Goal: Information Seeking & Learning: Learn about a topic

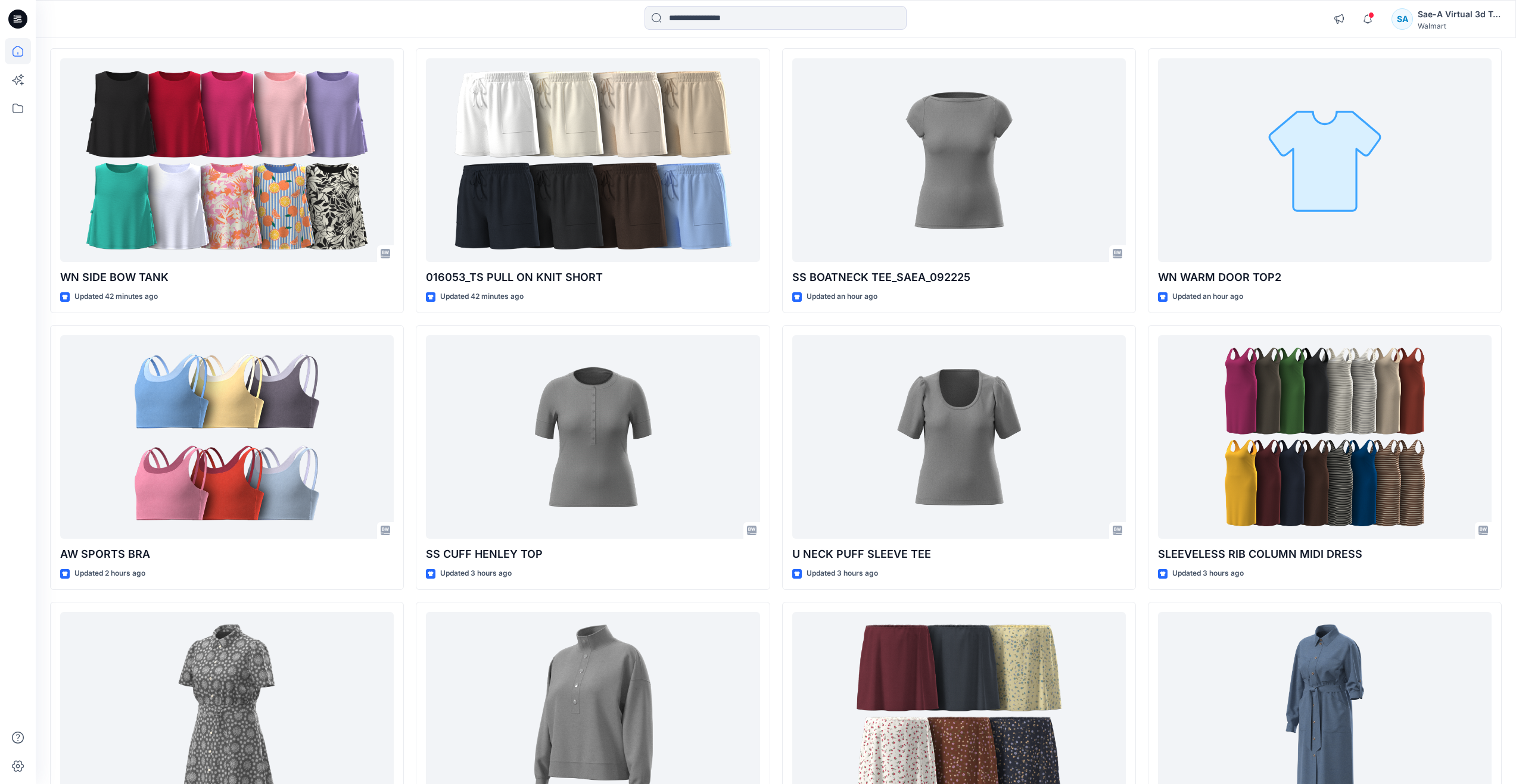
scroll to position [239, 0]
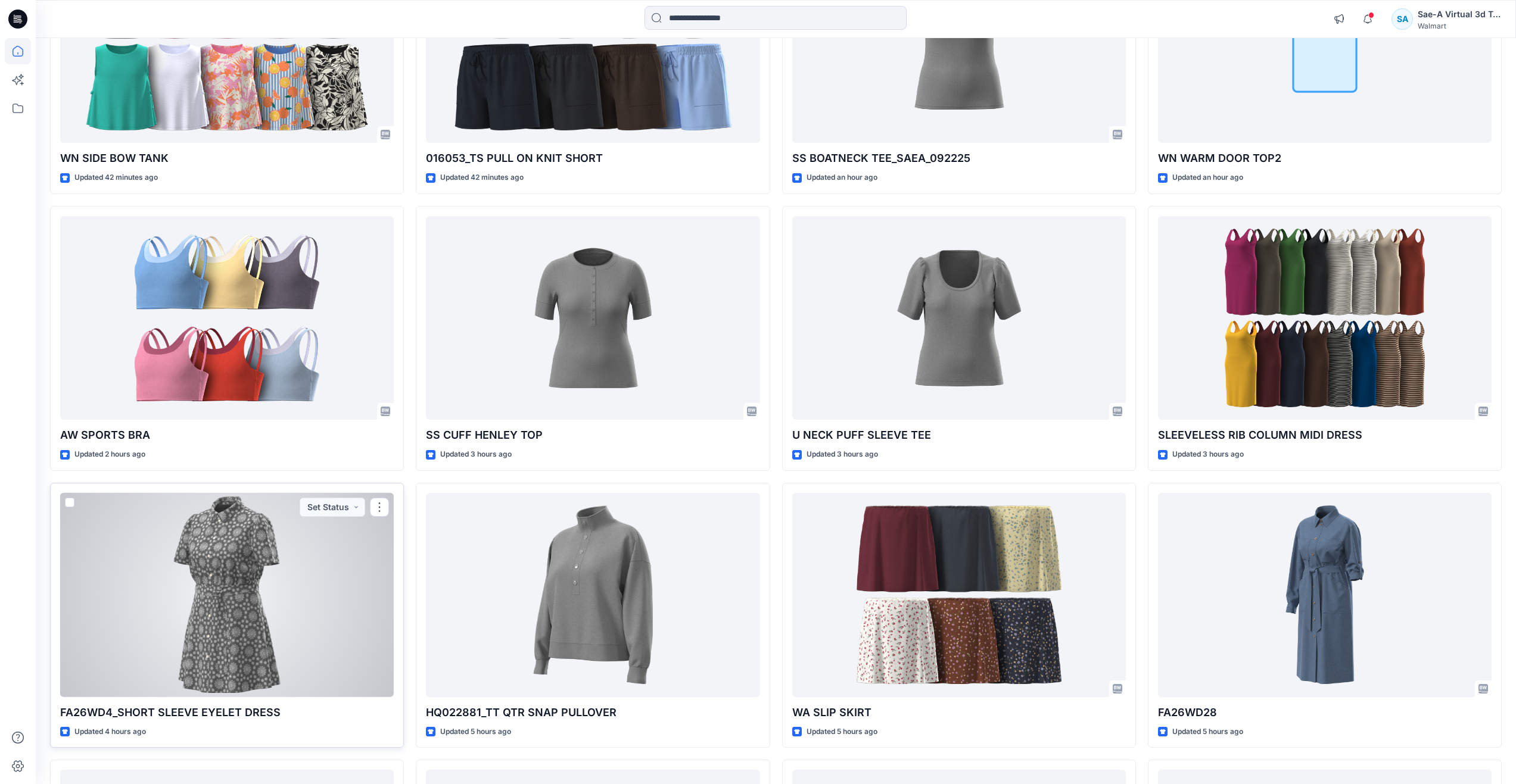
click at [267, 596] on div at bounding box center [227, 595] width 334 height 205
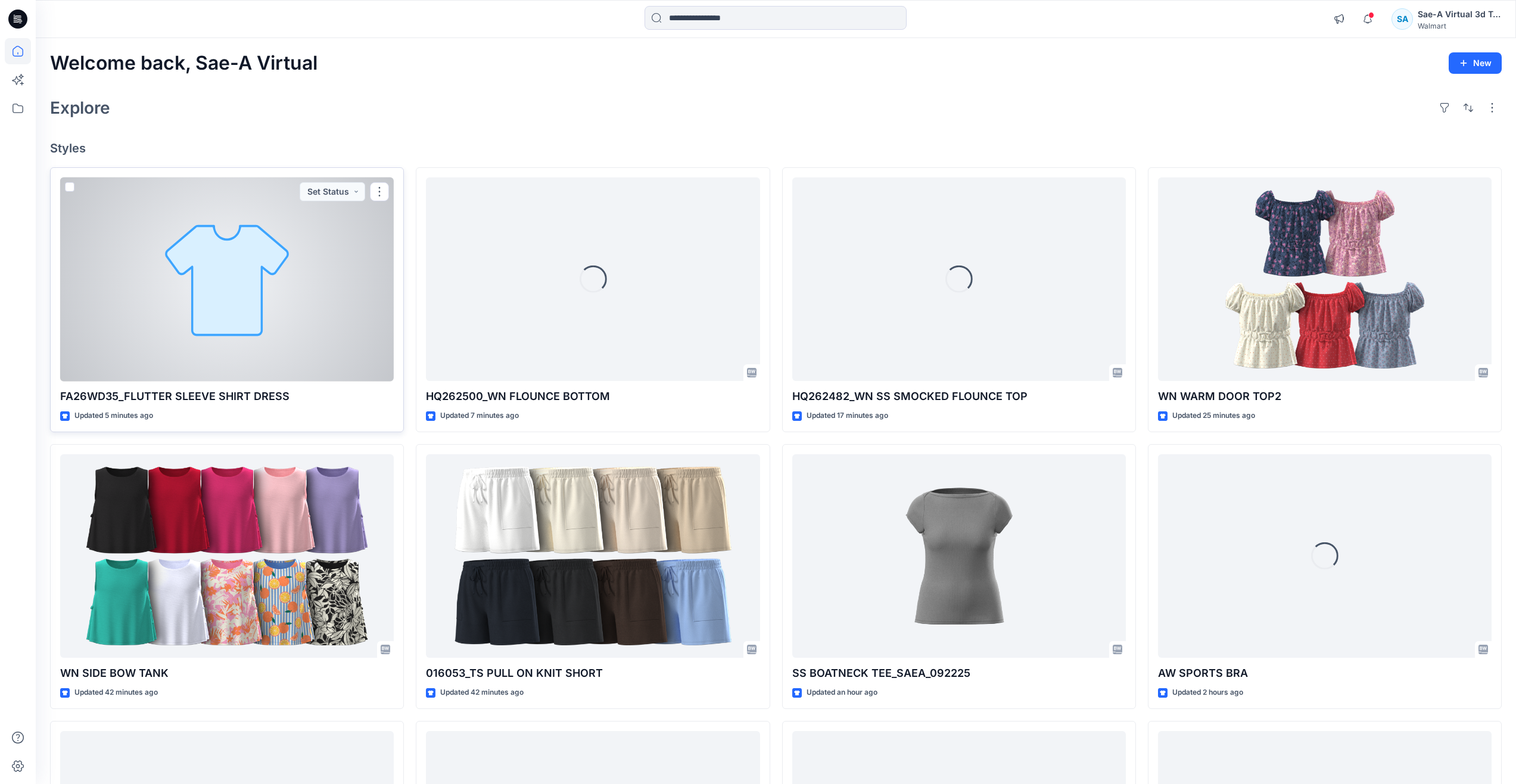
click at [261, 296] on div at bounding box center [227, 279] width 334 height 205
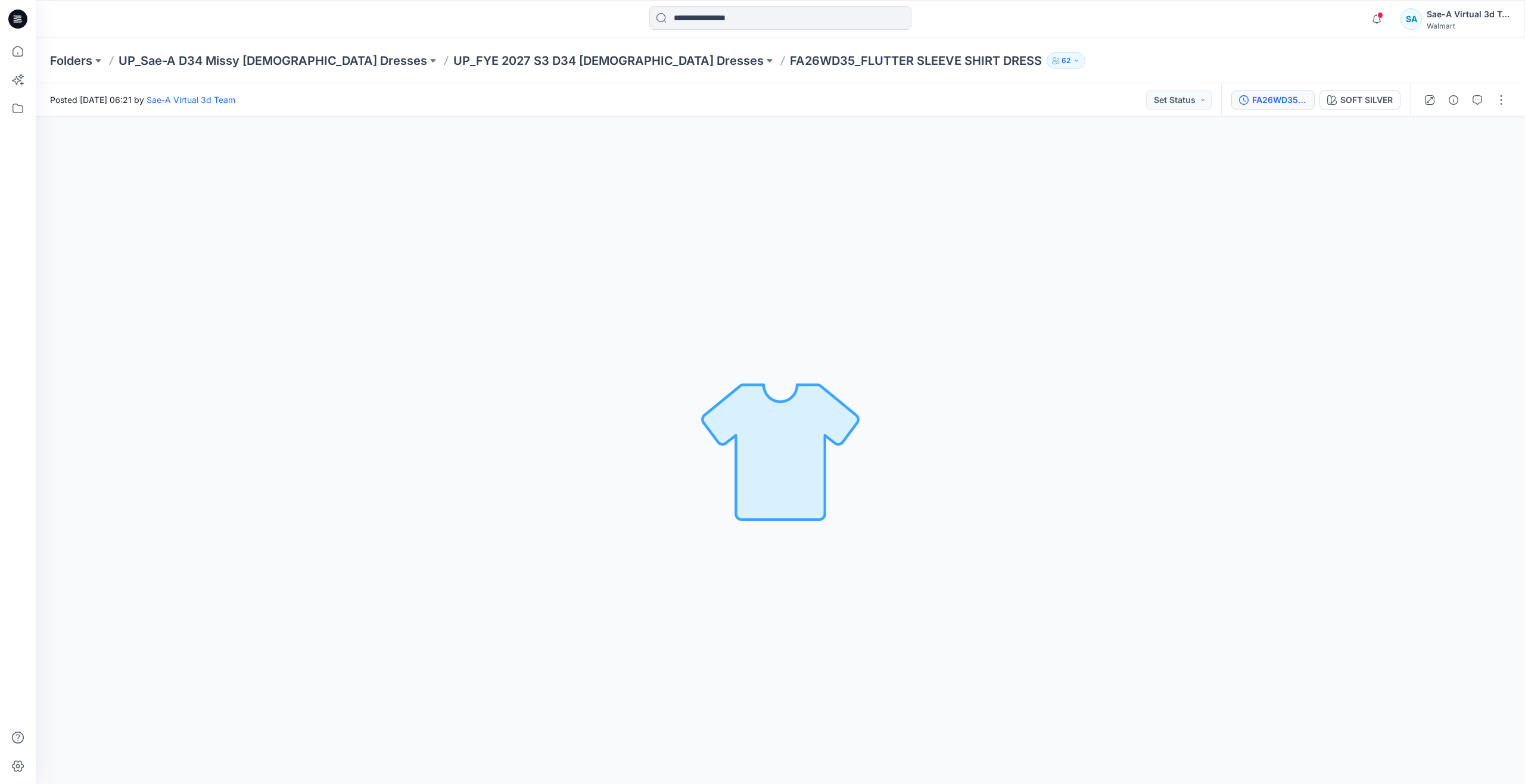
click at [1292, 106] on div "FA26WD35_SOFT SILVER" at bounding box center [1279, 100] width 54 height 14
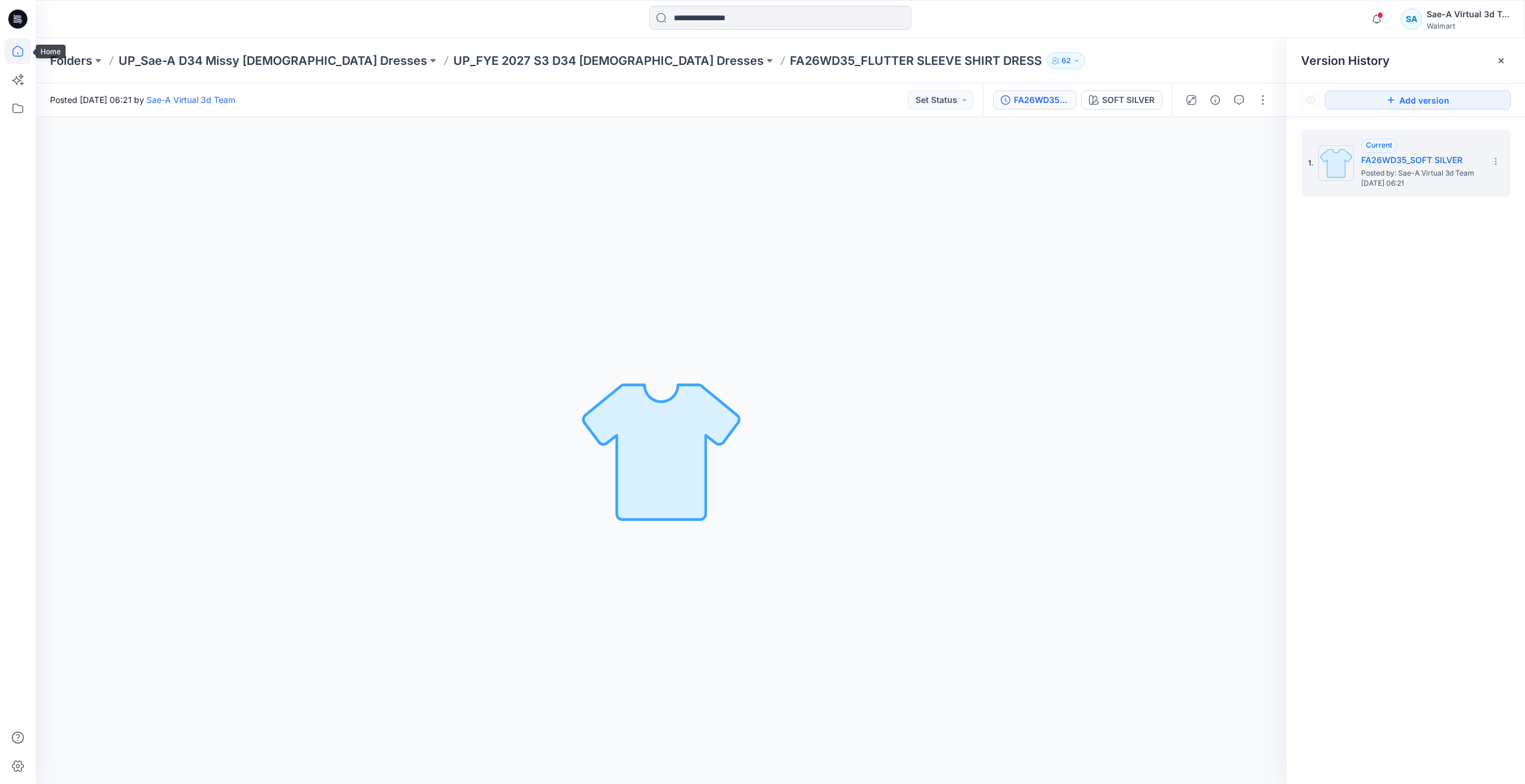
drag, startPoint x: 21, startPoint y: 47, endPoint x: 31, endPoint y: 8, distance: 40.3
click at [20, 46] on icon at bounding box center [17, 50] width 26 height 26
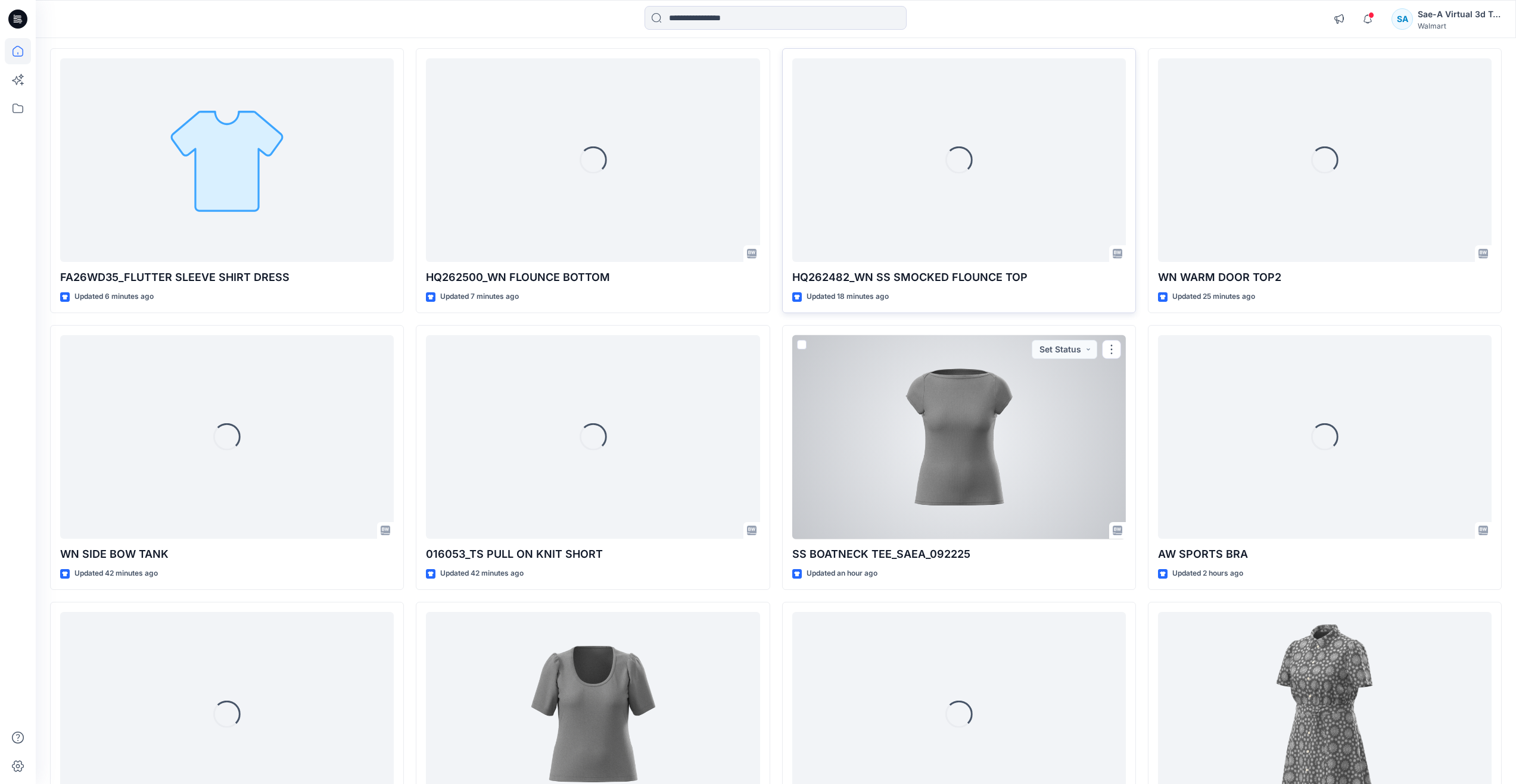
scroll to position [179, 0]
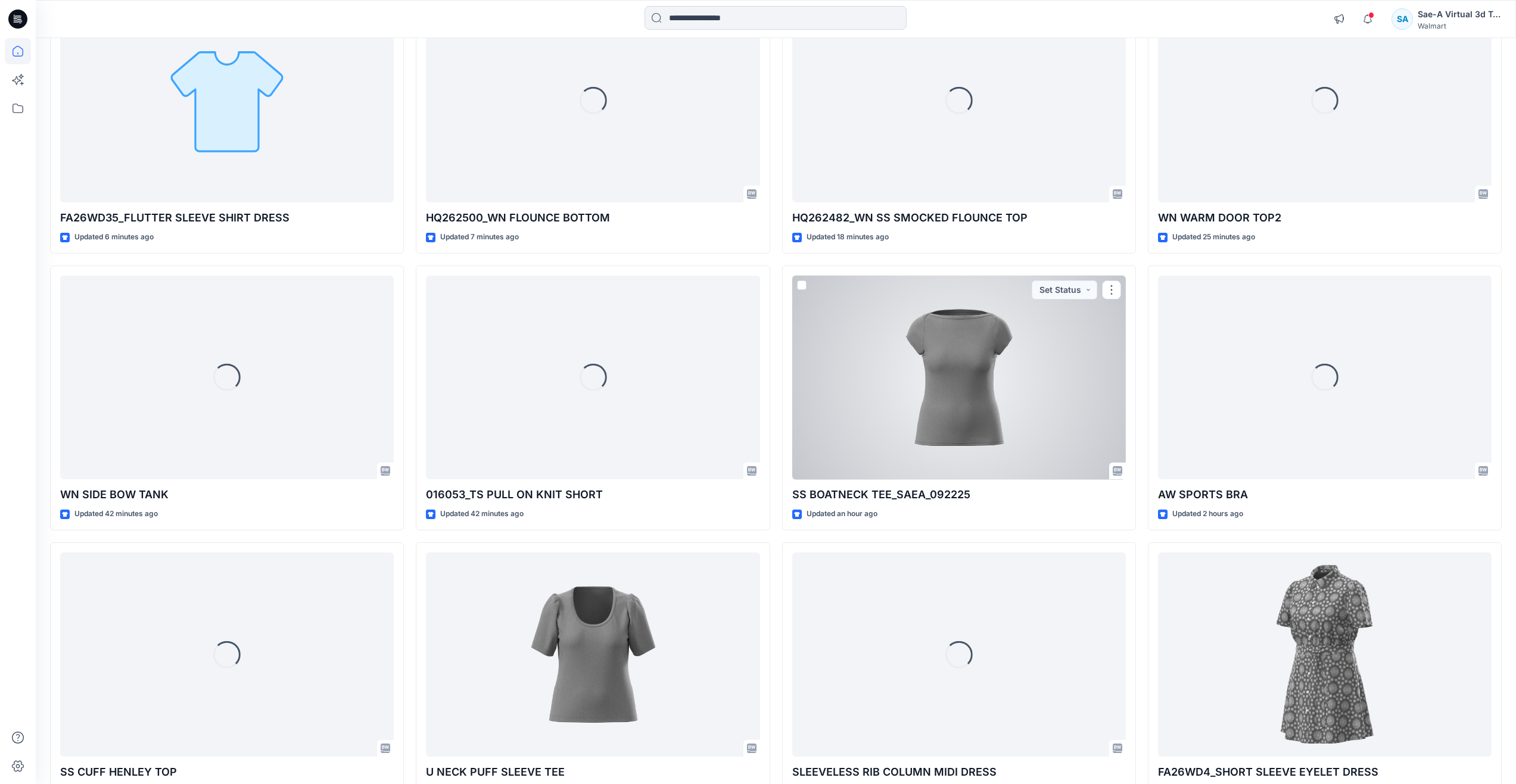
click at [914, 441] on div at bounding box center [959, 377] width 334 height 205
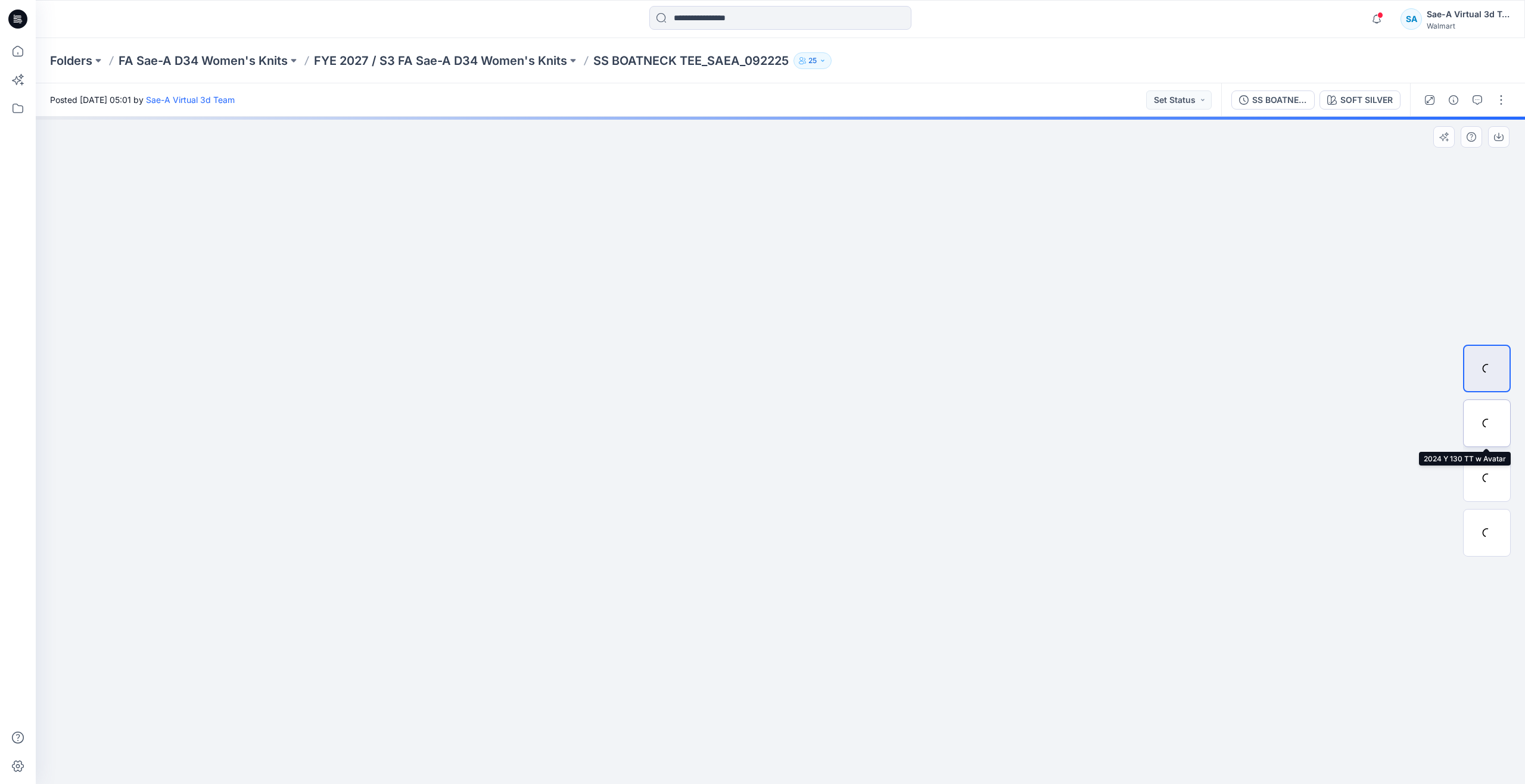
click at [1479, 419] on div at bounding box center [1487, 423] width 48 height 48
drag, startPoint x: 776, startPoint y: 765, endPoint x: 1124, endPoint y: 716, distance: 351.4
click at [1124, 716] on div at bounding box center [780, 450] width 1490 height 668
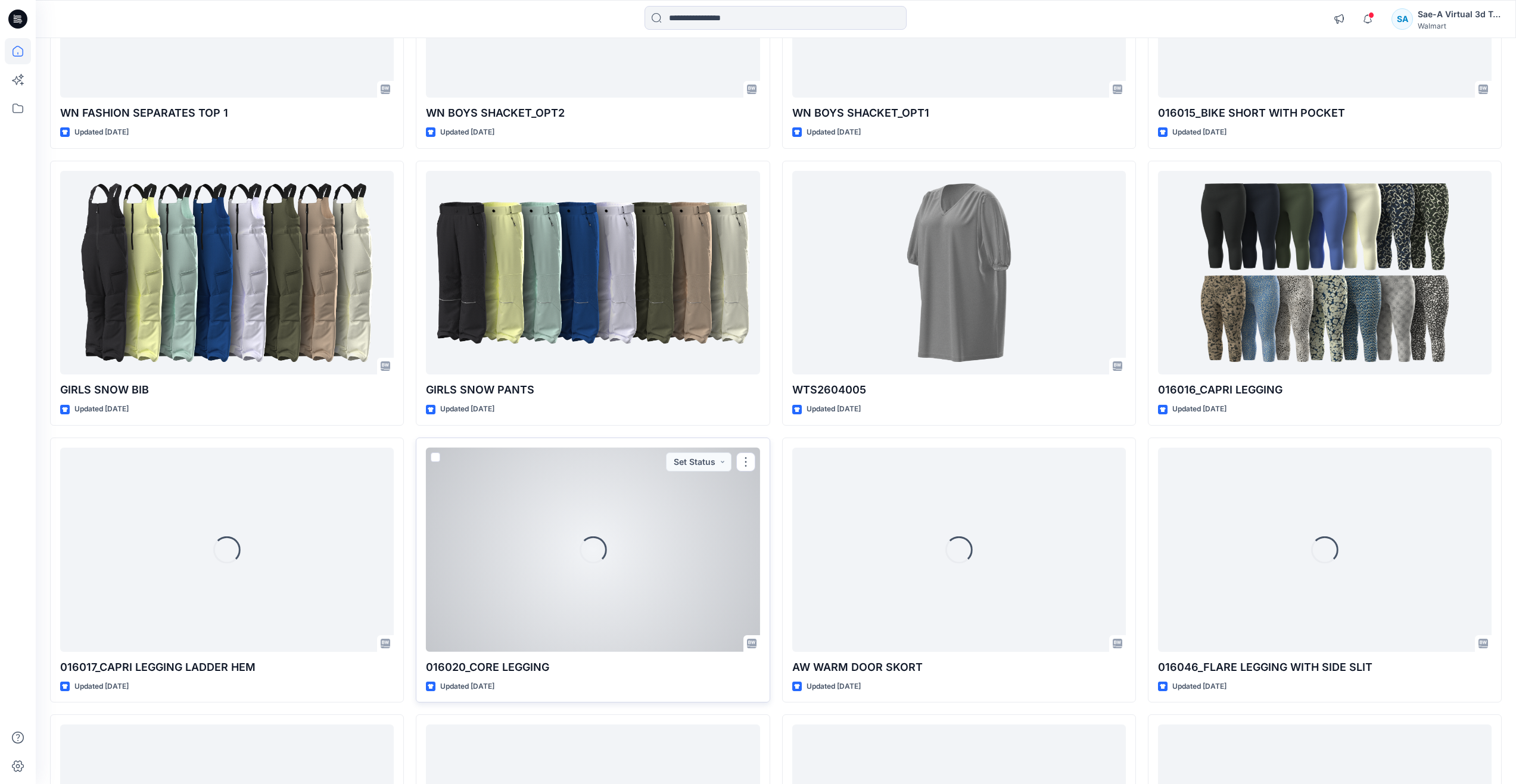
scroll to position [1388, 0]
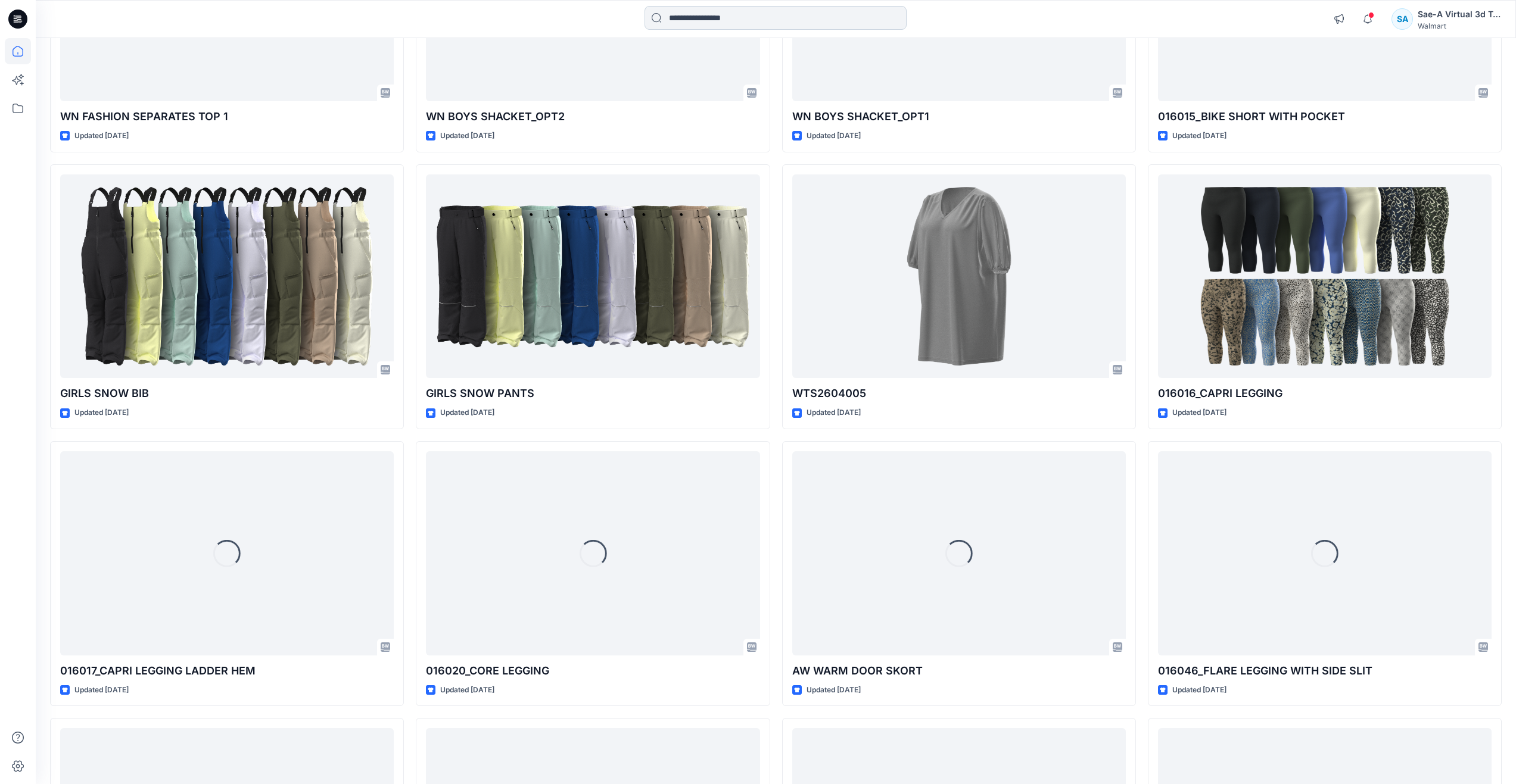
click at [712, 9] on input at bounding box center [775, 17] width 262 height 24
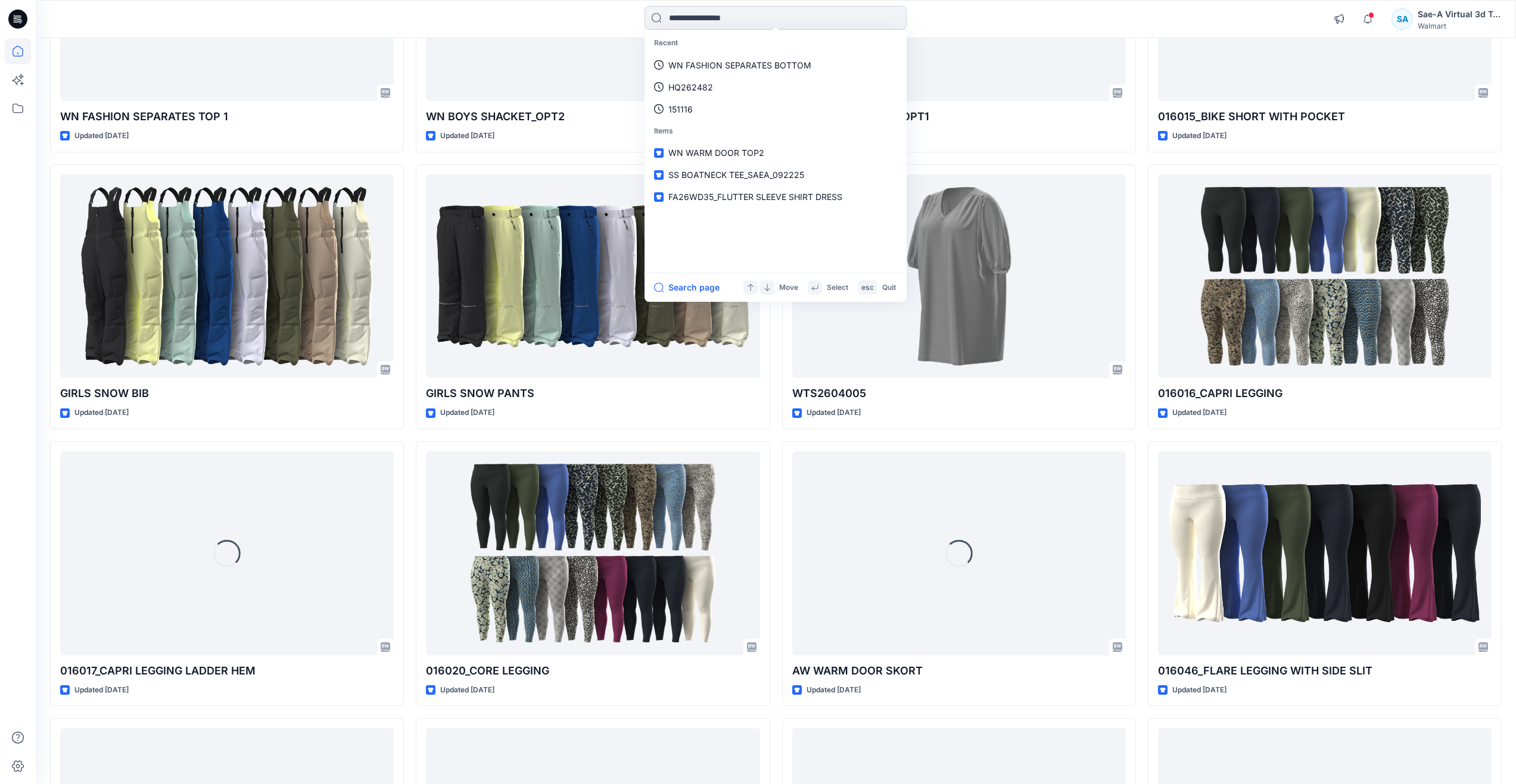
type input "*"
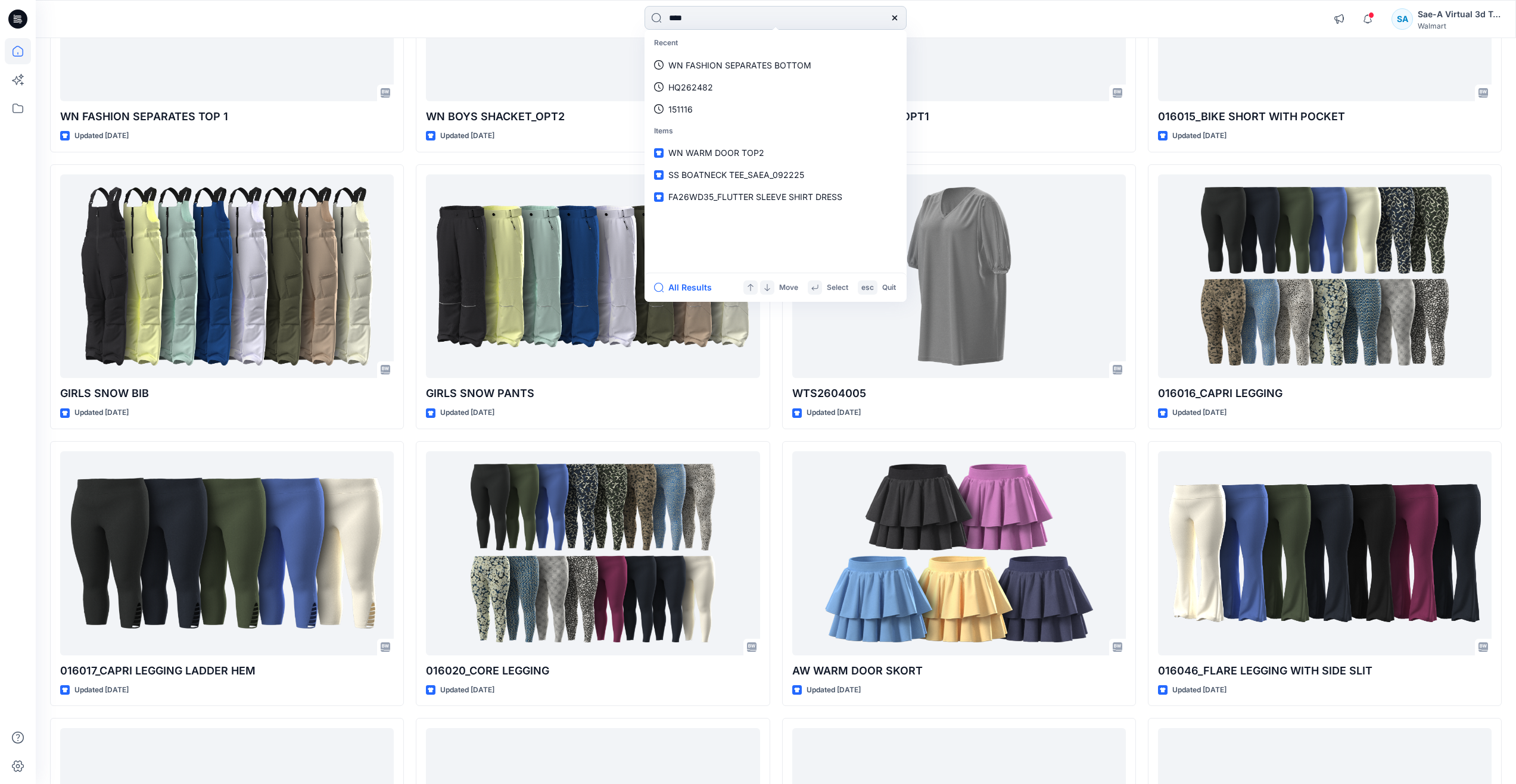
type input "****"
click at [732, 60] on span "_Embroidered Tank" at bounding box center [755, 65] width 75 height 10
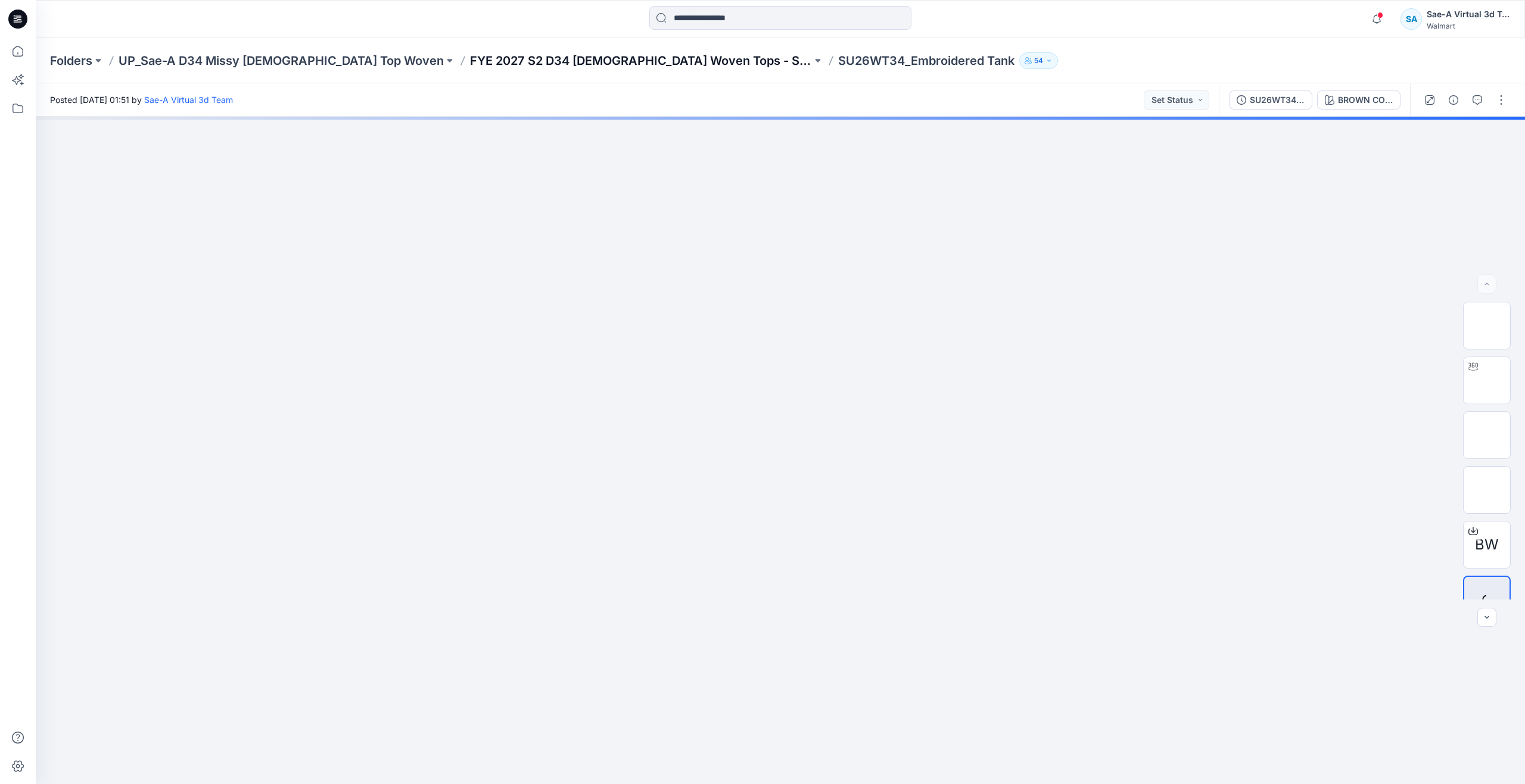
click at [470, 61] on p "FYE 2027 S2 D34 [DEMOGRAPHIC_DATA] Woven Tops - Sae-A" at bounding box center [641, 60] width 342 height 16
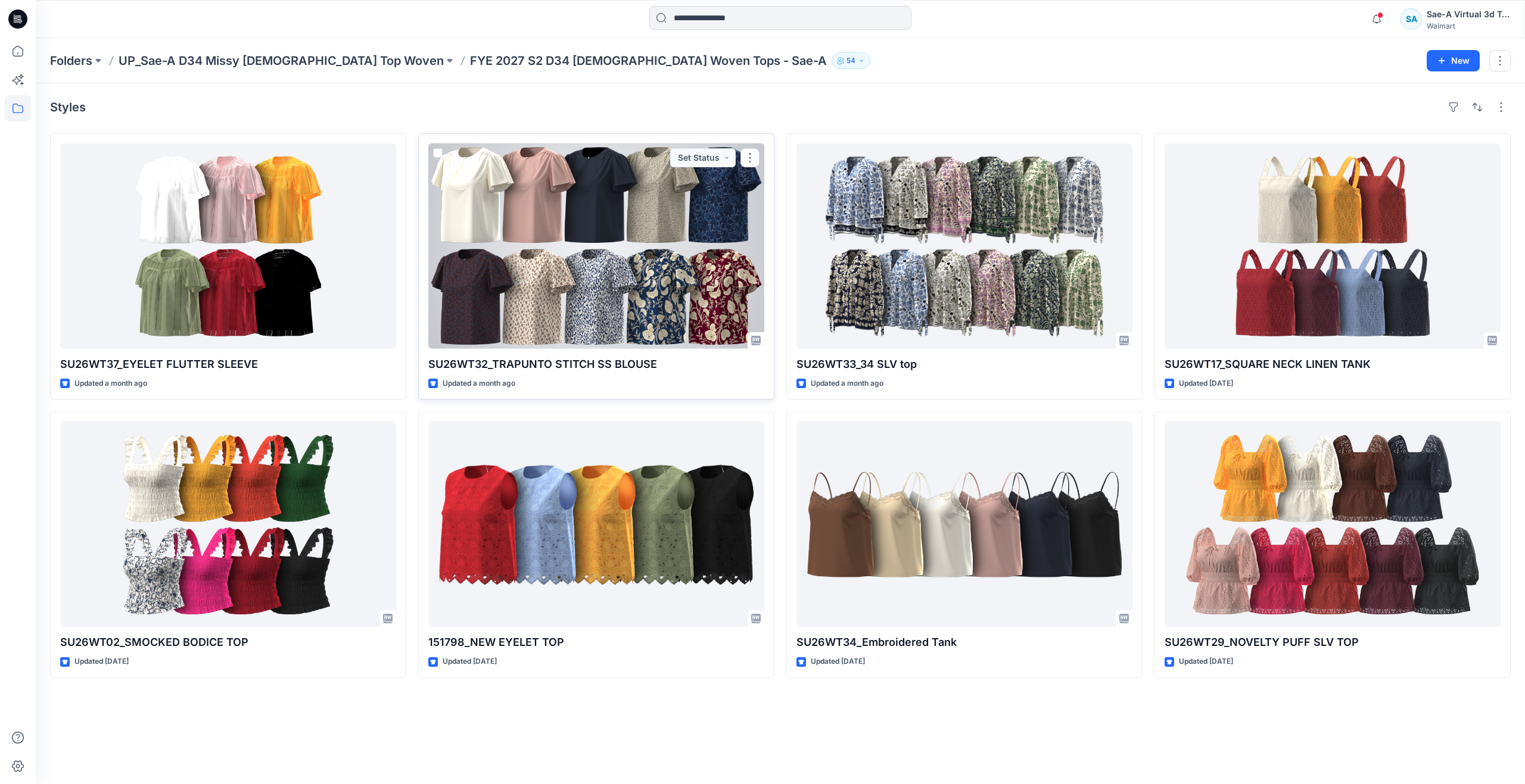
click at [575, 269] on div at bounding box center [596, 246] width 336 height 206
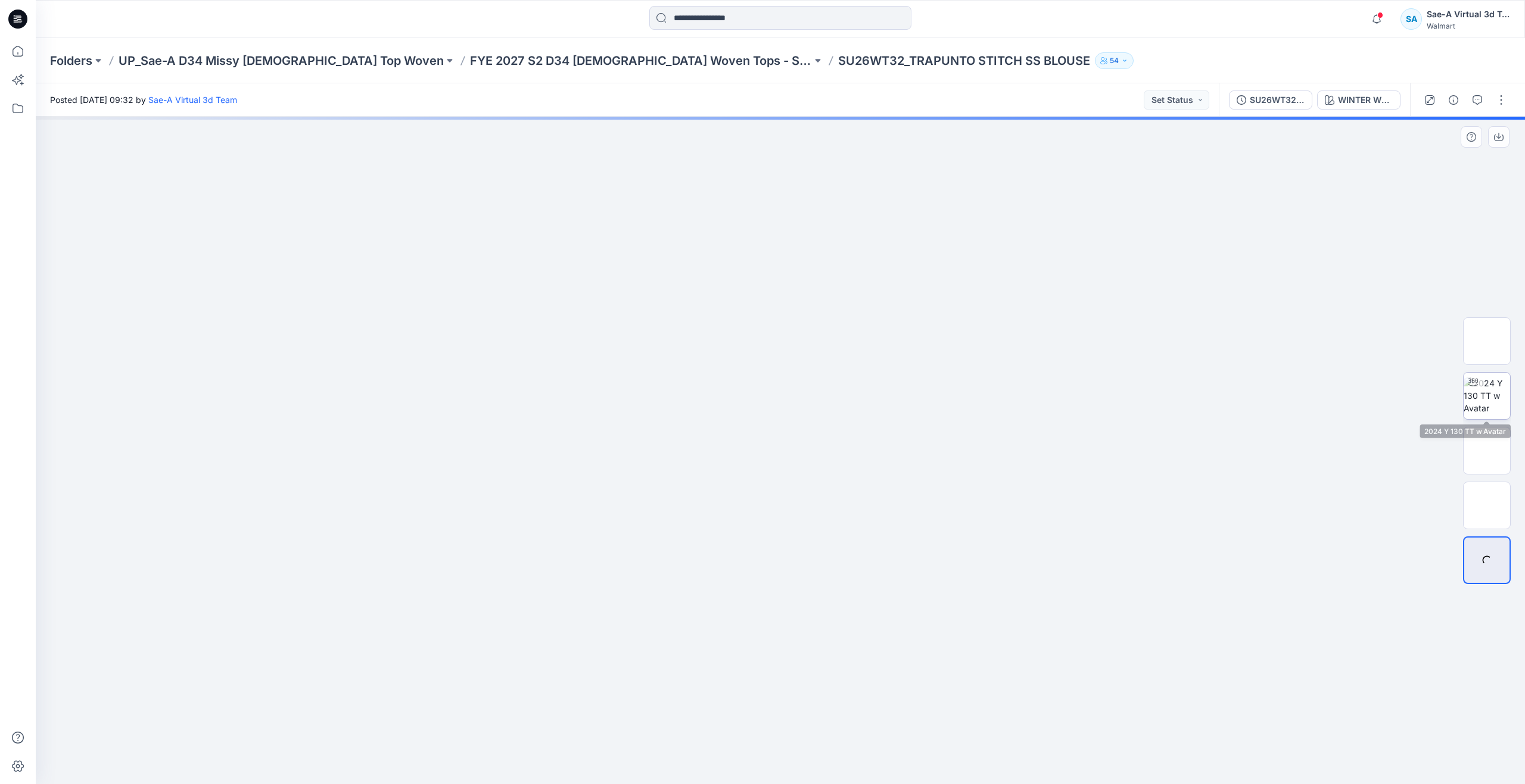
click at [1495, 396] on img at bounding box center [1487, 396] width 47 height 38
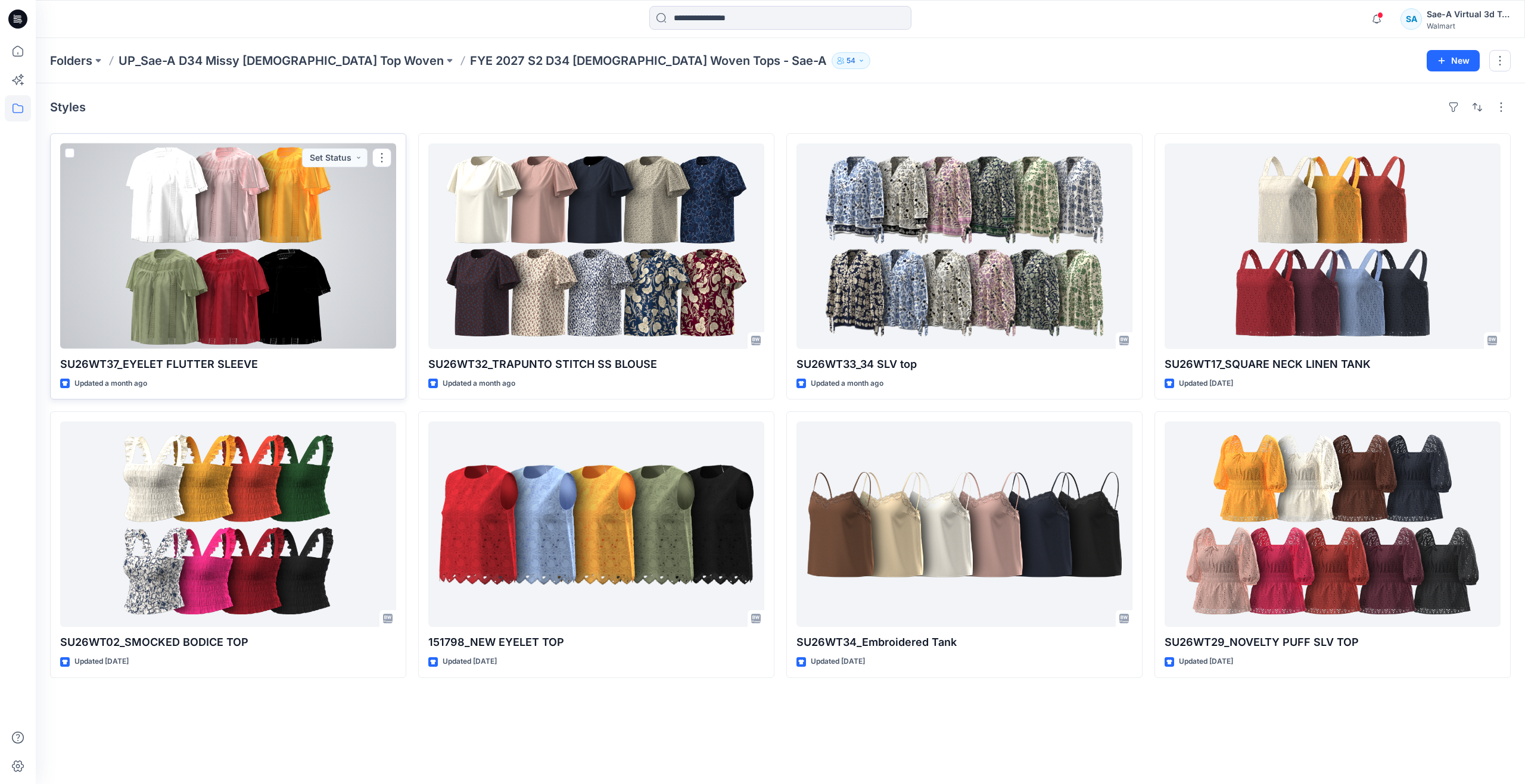
click at [205, 228] on div at bounding box center [228, 246] width 336 height 206
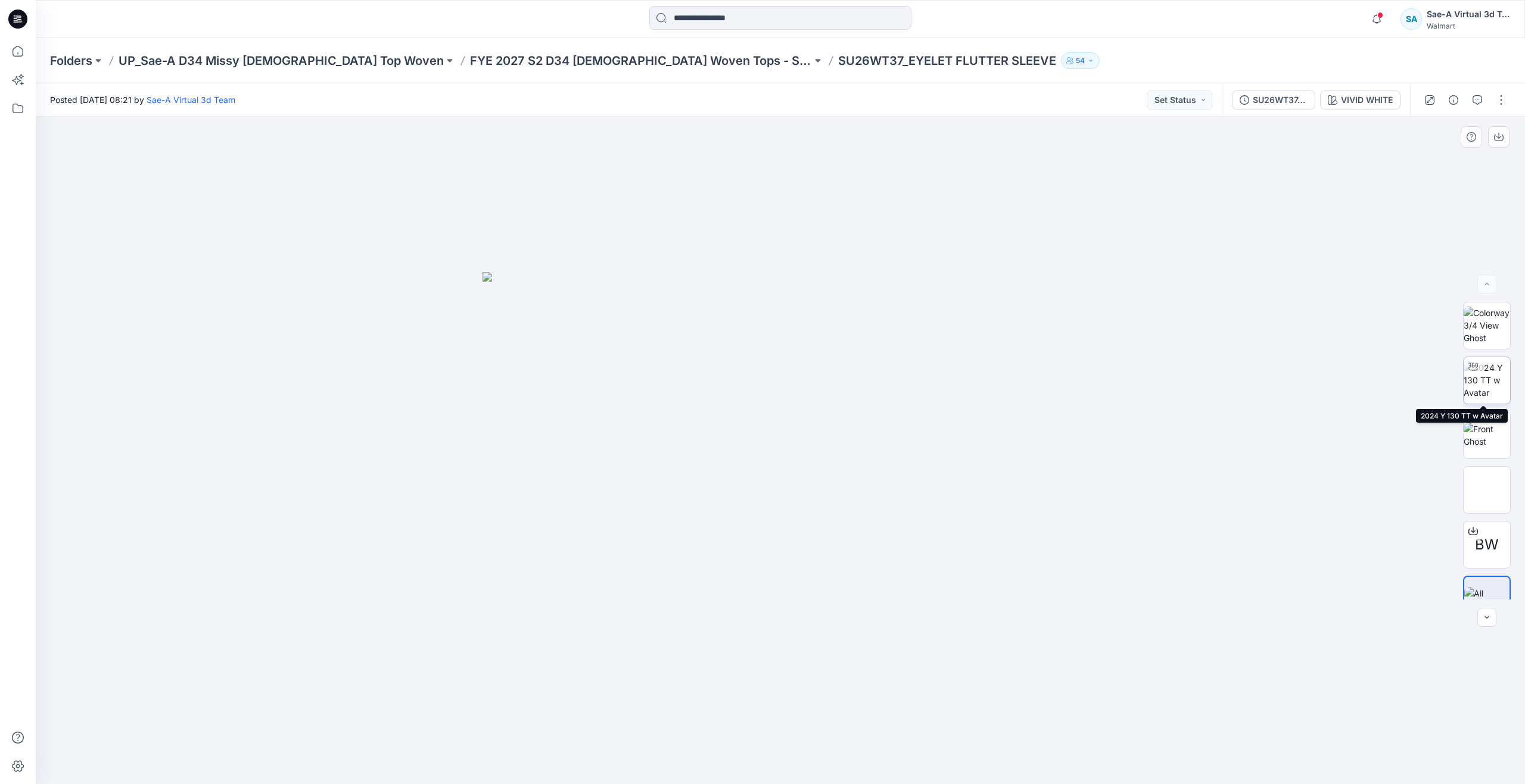
click at [1486, 382] on img at bounding box center [1487, 380] width 47 height 38
click at [30, 49] on icon at bounding box center [17, 50] width 26 height 26
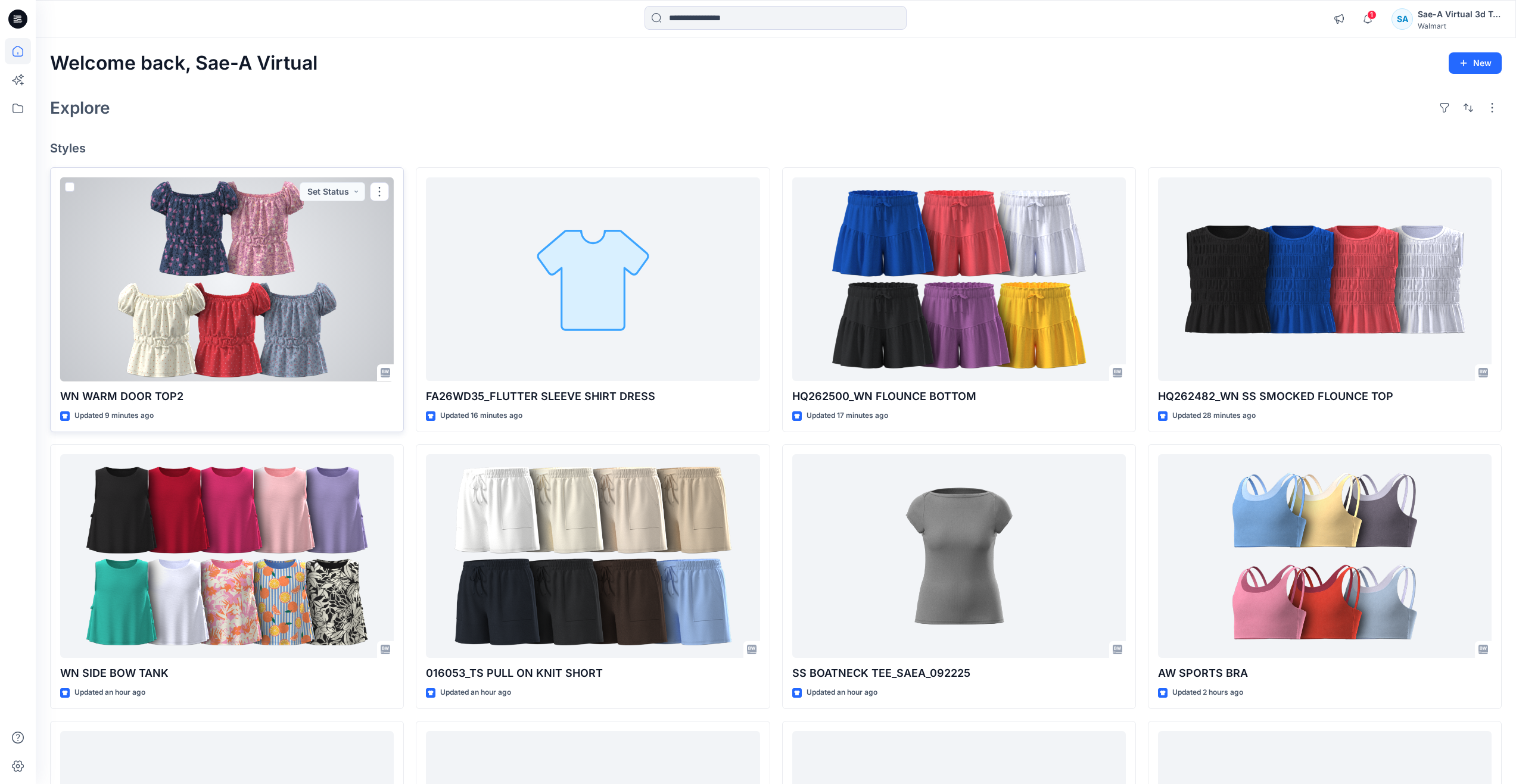
click at [241, 281] on div at bounding box center [227, 279] width 334 height 205
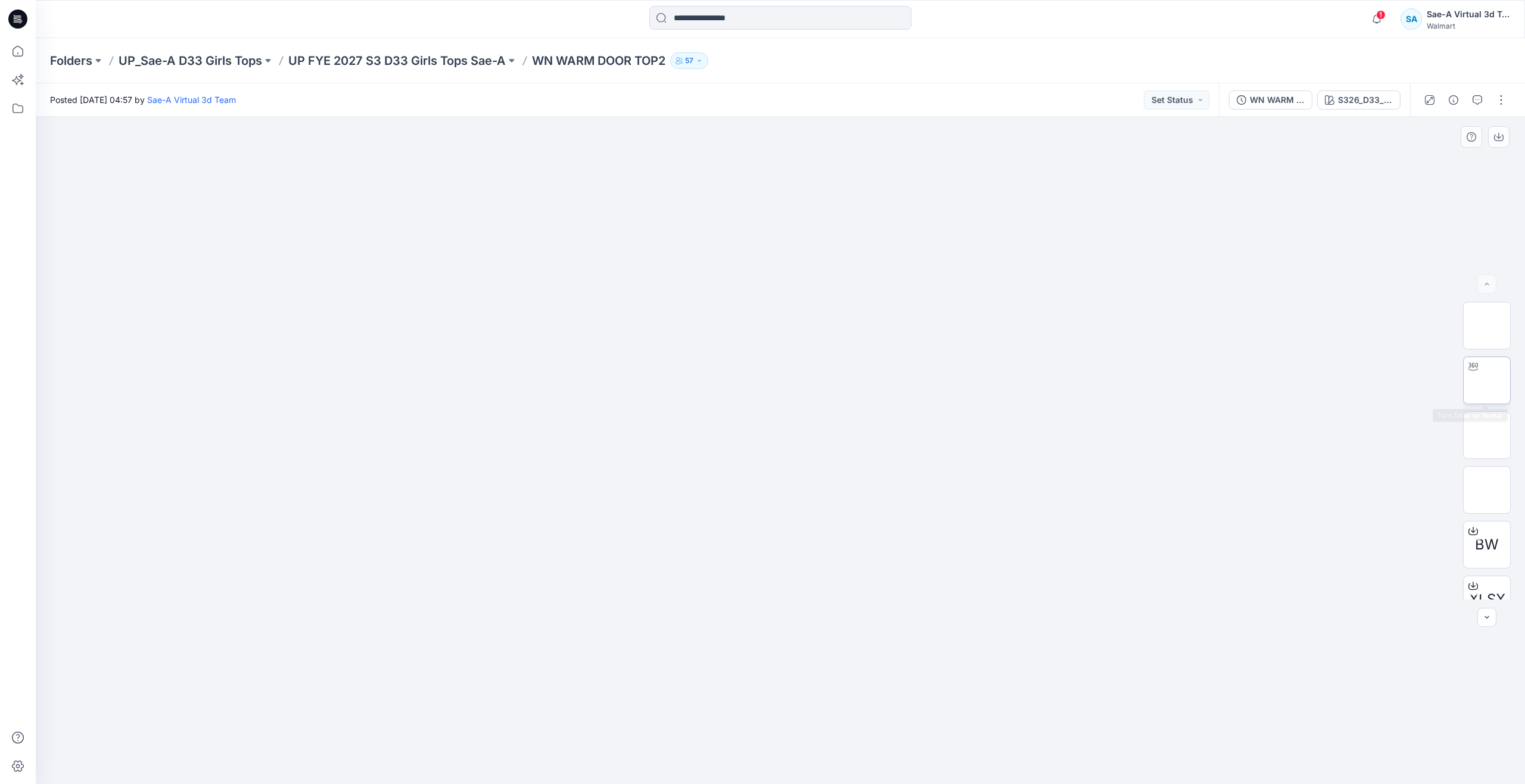
click at [1487, 380] on img at bounding box center [1487, 380] width 0 height 0
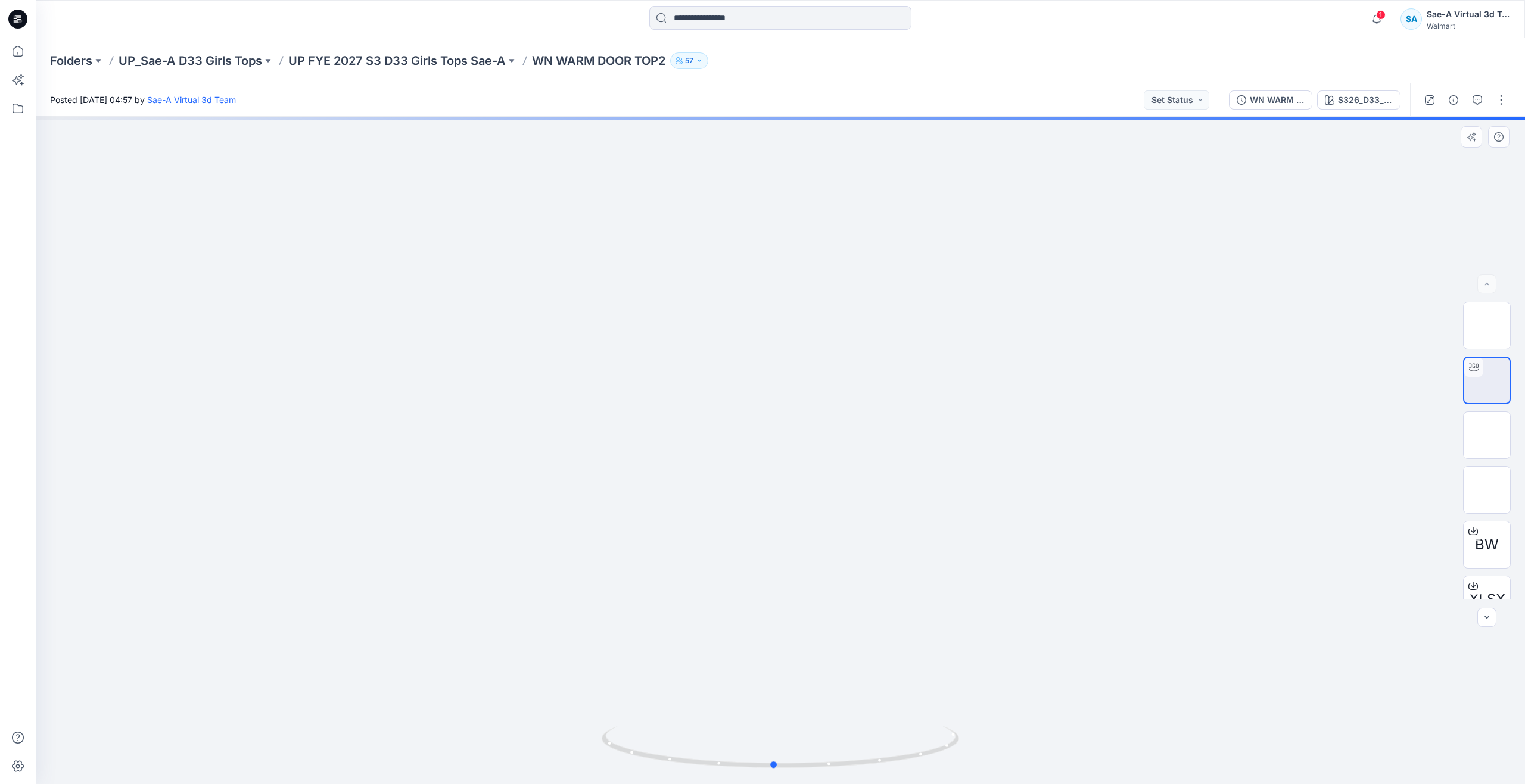
drag, startPoint x: 769, startPoint y: 763, endPoint x: 413, endPoint y: 685, distance: 364.4
click at [413, 685] on div at bounding box center [780, 450] width 1490 height 668
click at [1280, 101] on div "WN WARM DOOR TOP2_COLORS" at bounding box center [1277, 100] width 54 height 14
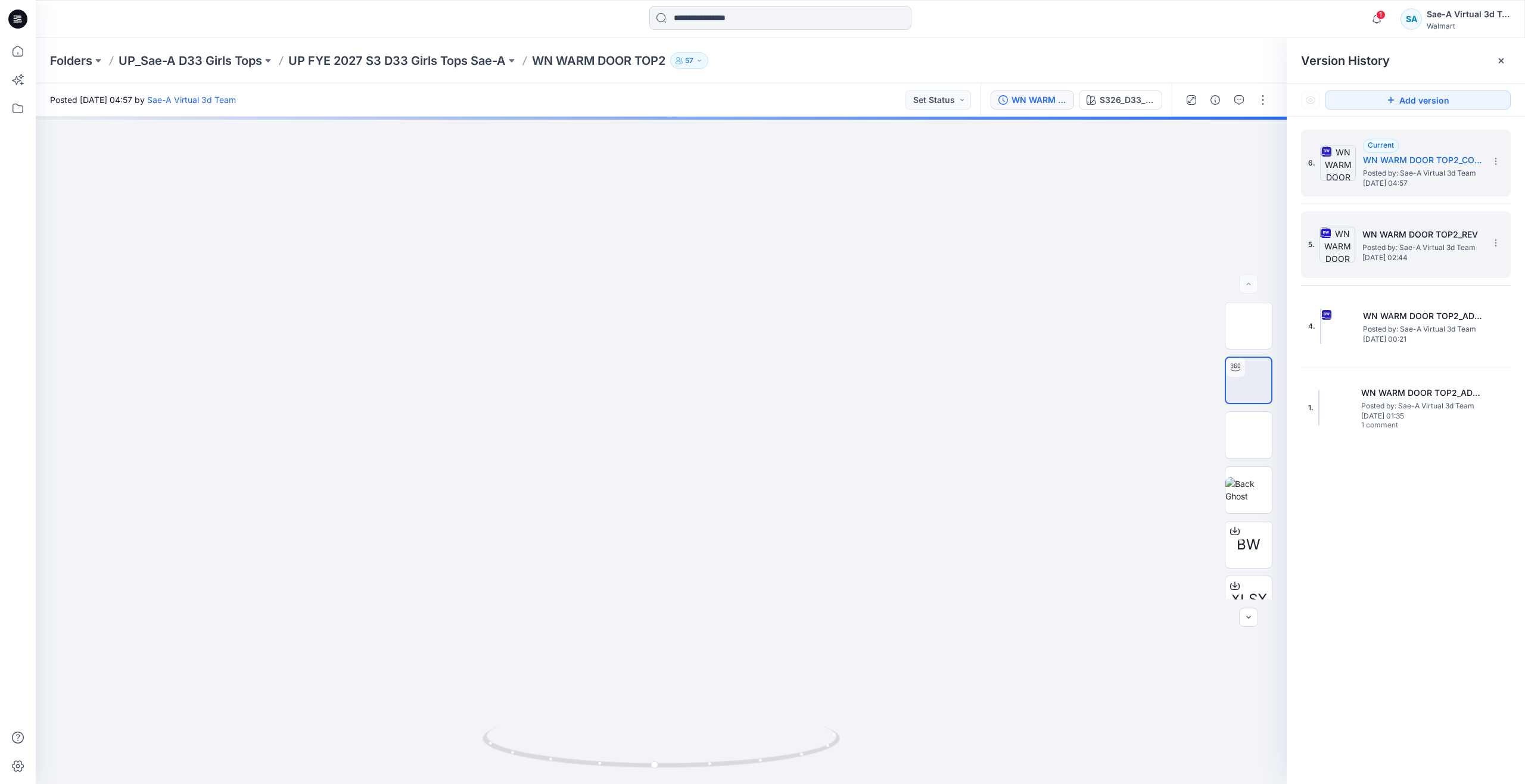
click at [1418, 231] on h5 "WN WARM DOOR TOP2_REV" at bounding box center [1422, 234] width 119 height 15
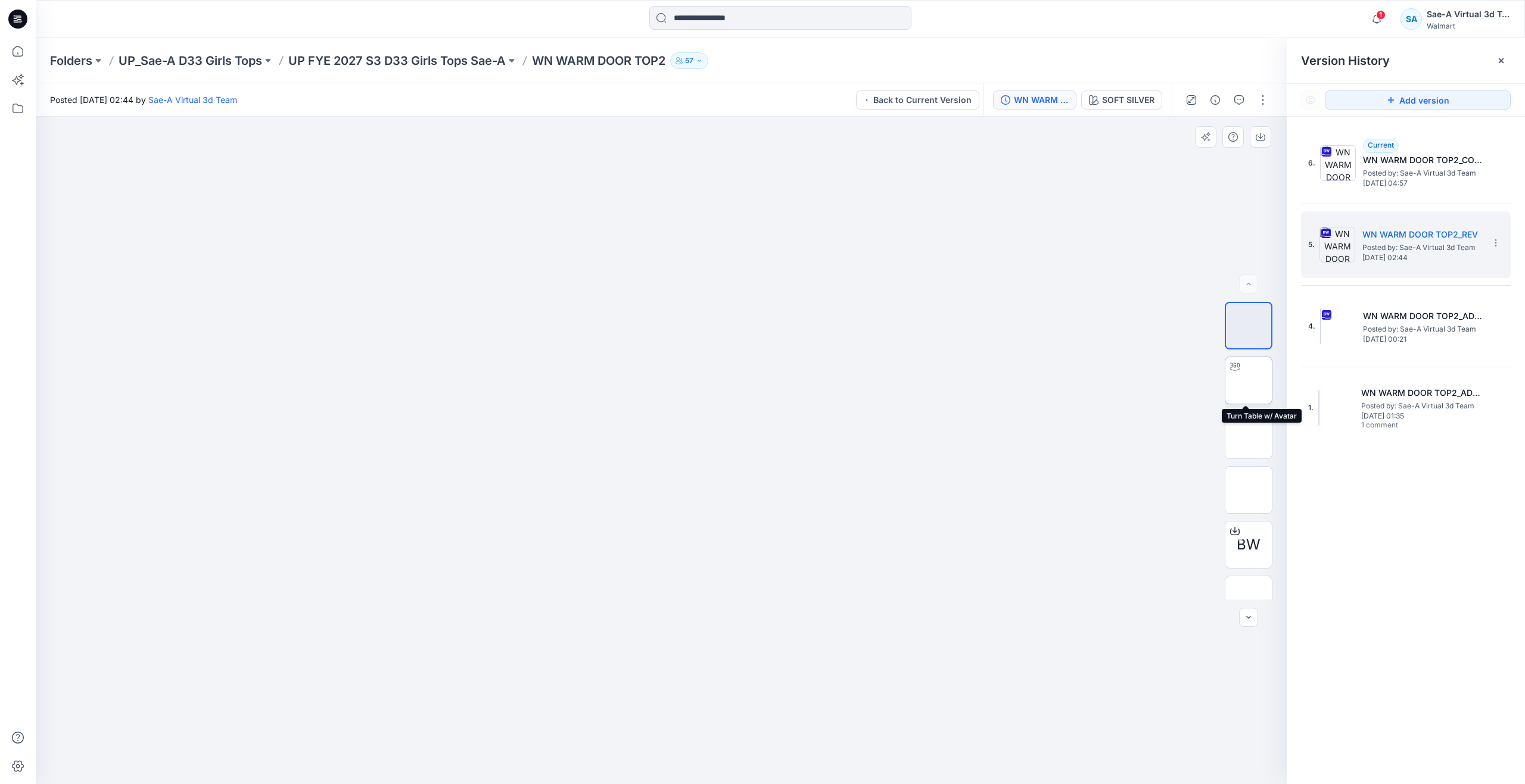
click at [1249, 380] on img at bounding box center [1249, 380] width 0 height 0
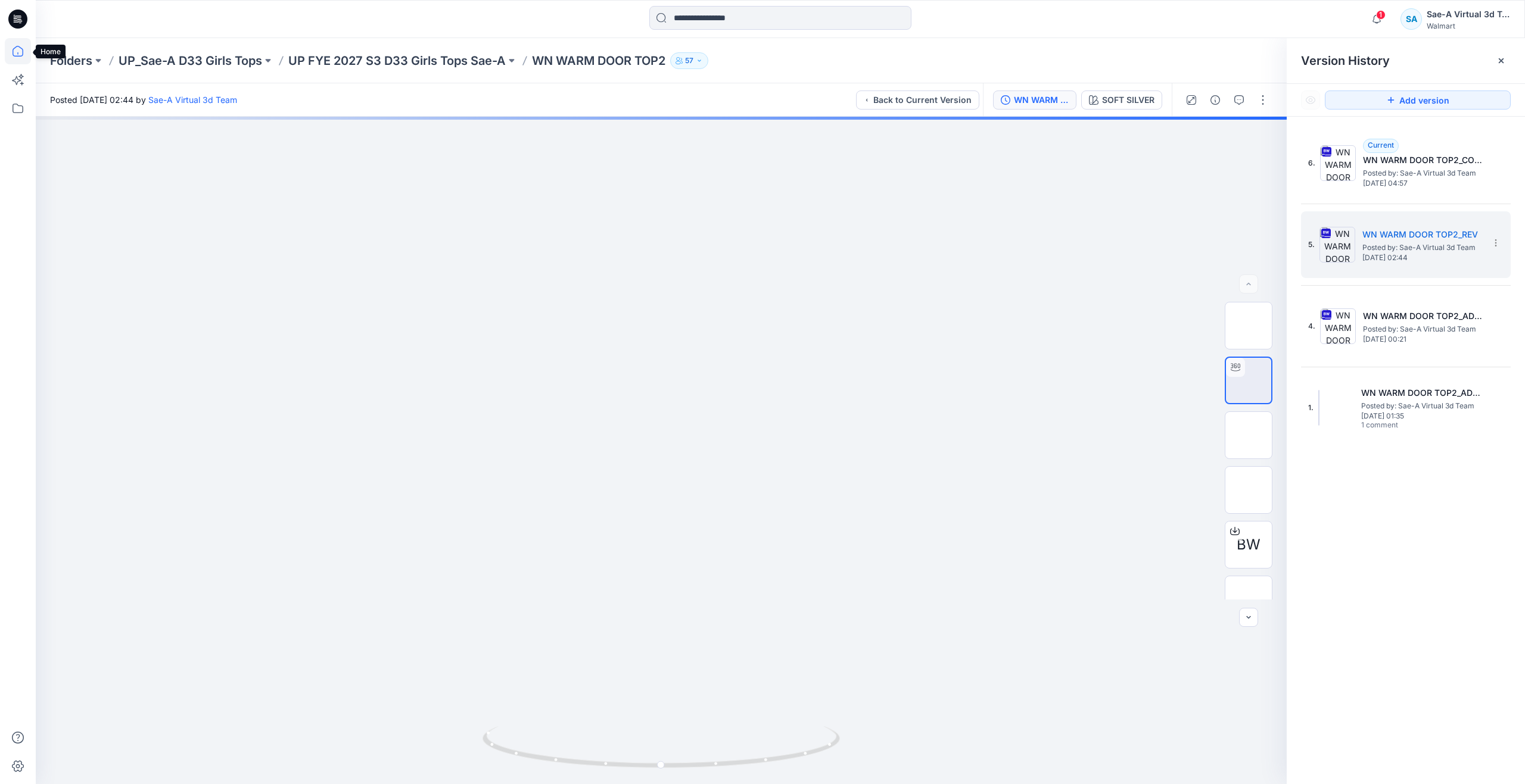
click at [20, 50] on icon at bounding box center [17, 50] width 26 height 26
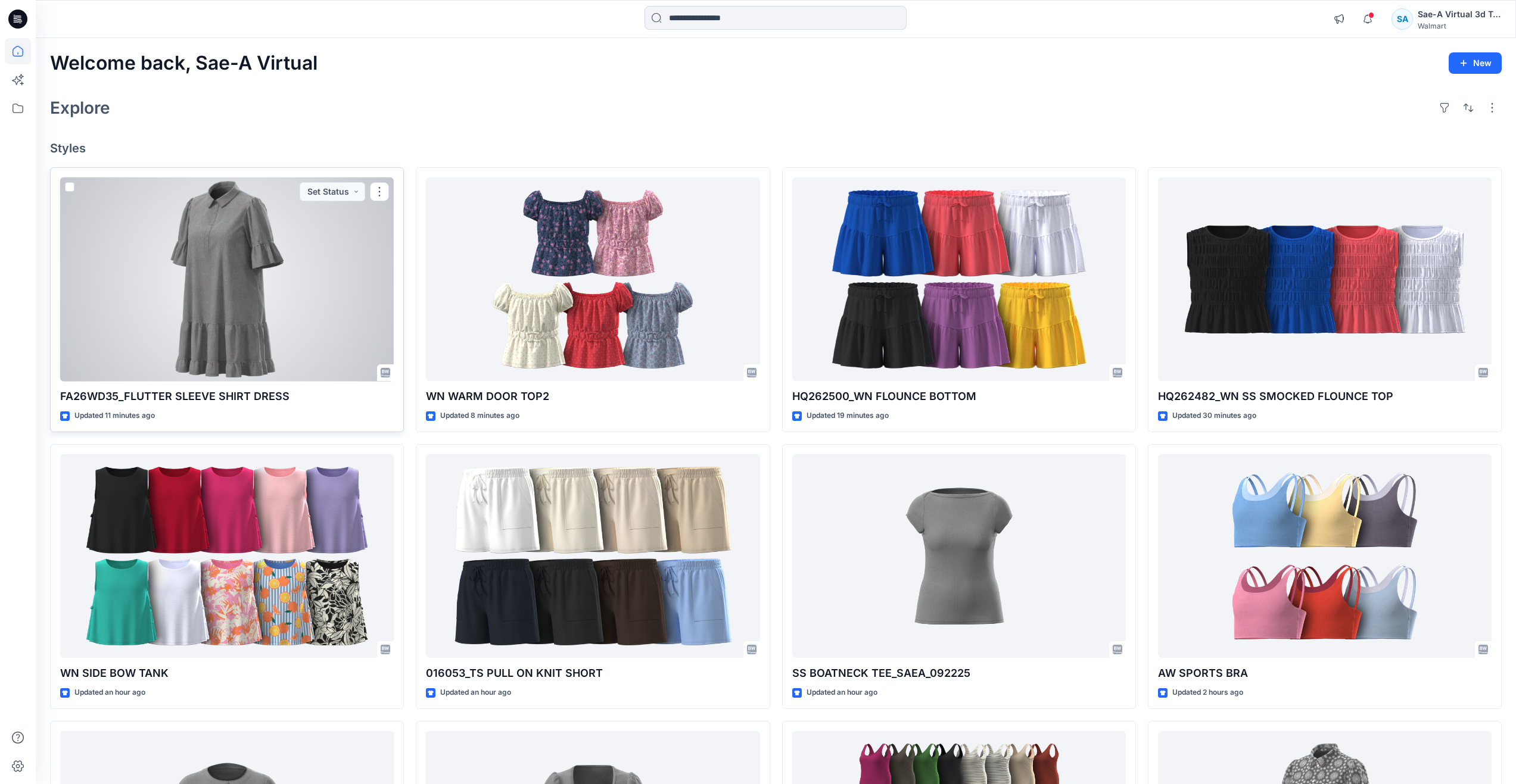
click at [225, 315] on div at bounding box center [227, 279] width 334 height 205
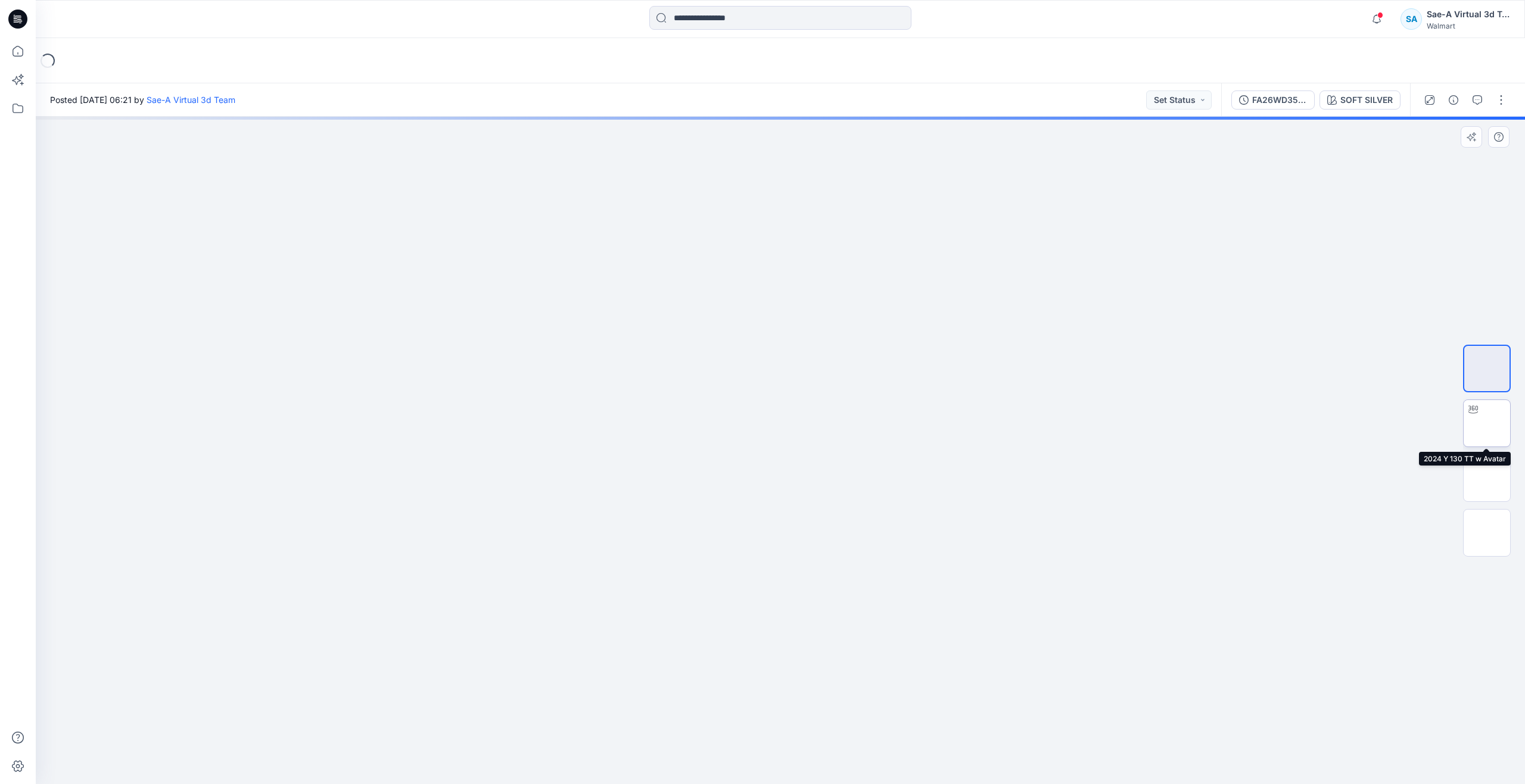
click at [1487, 423] on img at bounding box center [1487, 423] width 0 height 0
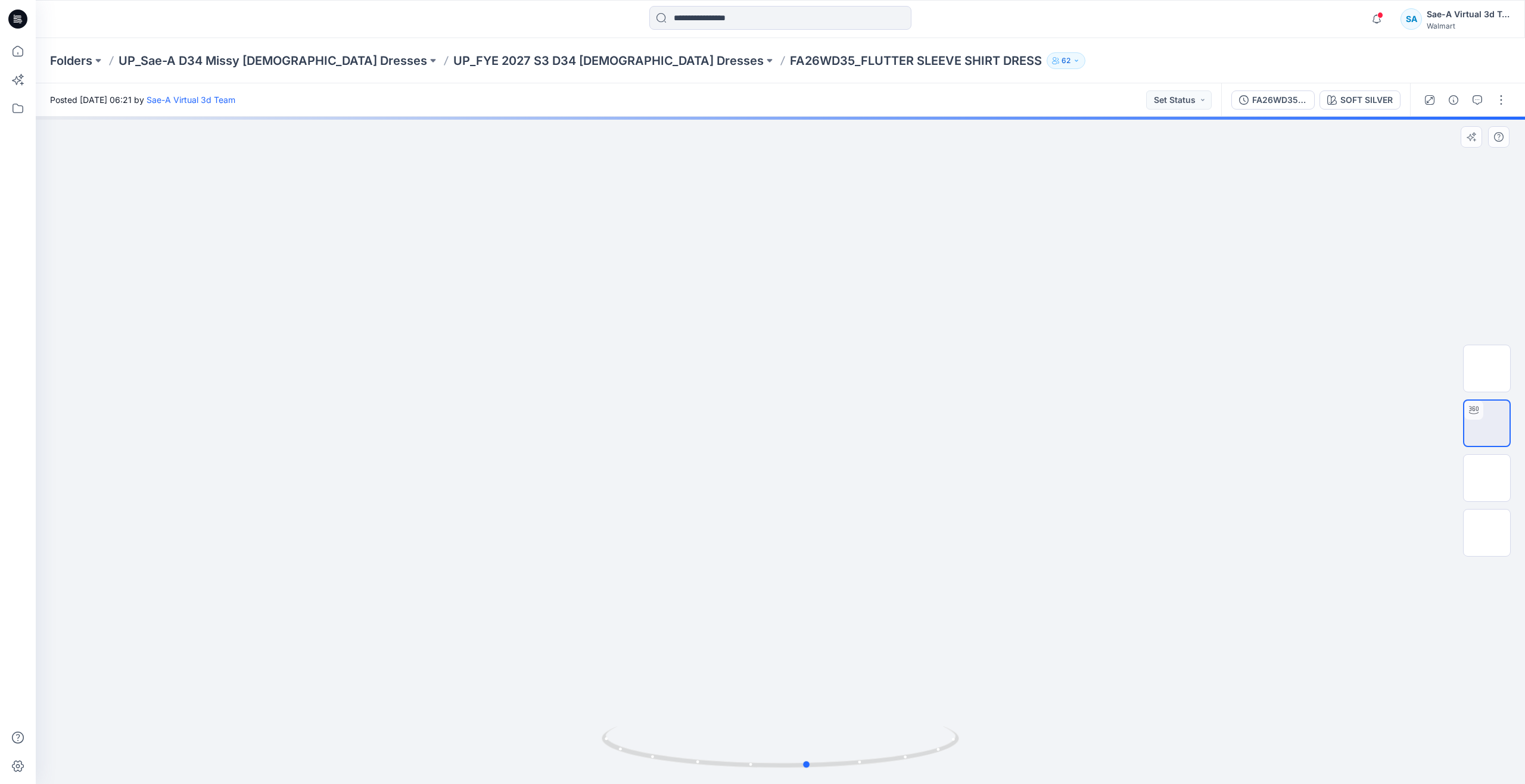
drag, startPoint x: 784, startPoint y: 768, endPoint x: 454, endPoint y: 666, distance: 345.4
click at [454, 666] on div at bounding box center [780, 450] width 1490 height 668
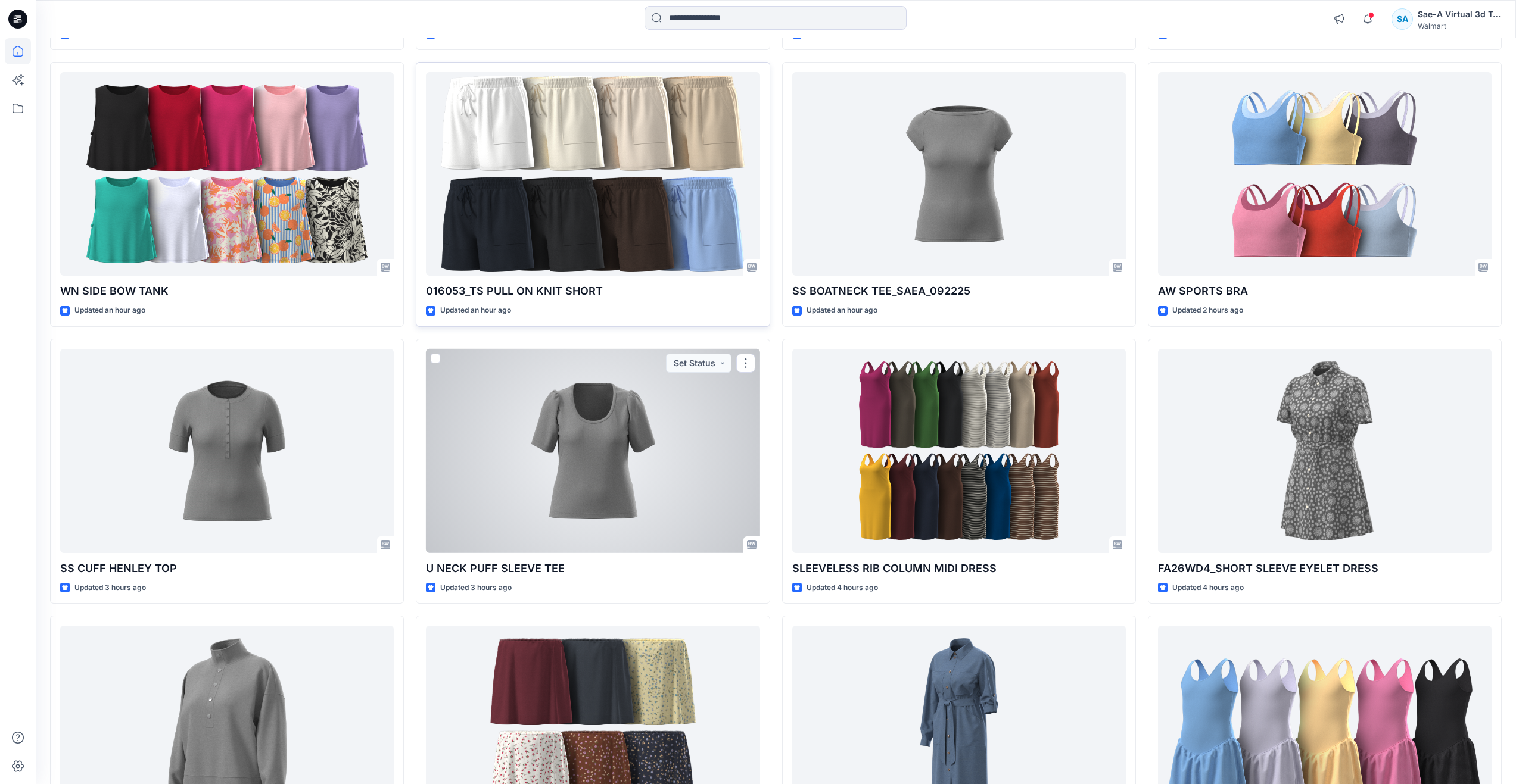
scroll to position [239, 0]
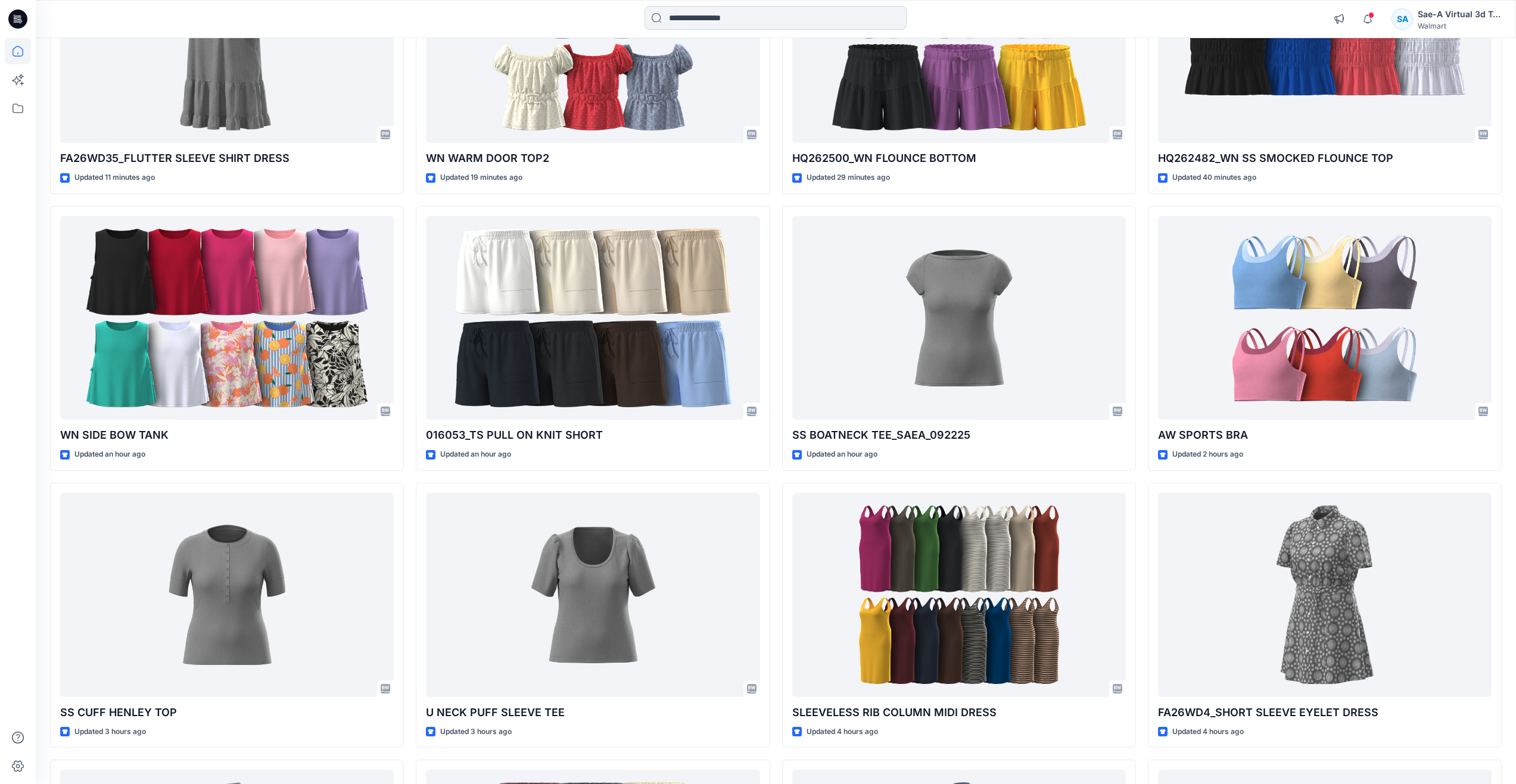
click at [711, 15] on input at bounding box center [775, 17] width 262 height 24
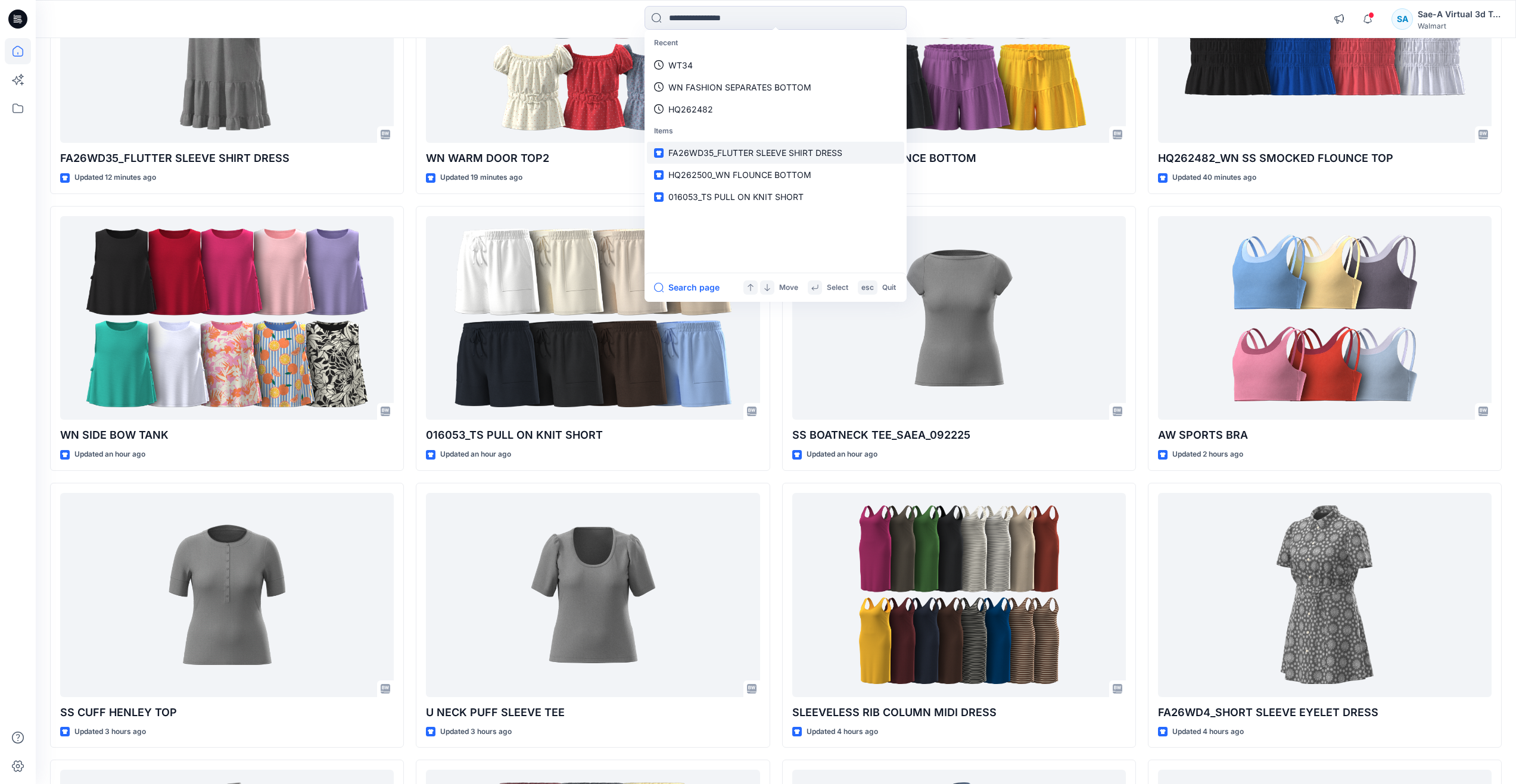
click at [771, 163] on link "FA26WD35_FLUTTER SLEEVE SHIRT DRESS" at bounding box center [775, 152] width 257 height 22
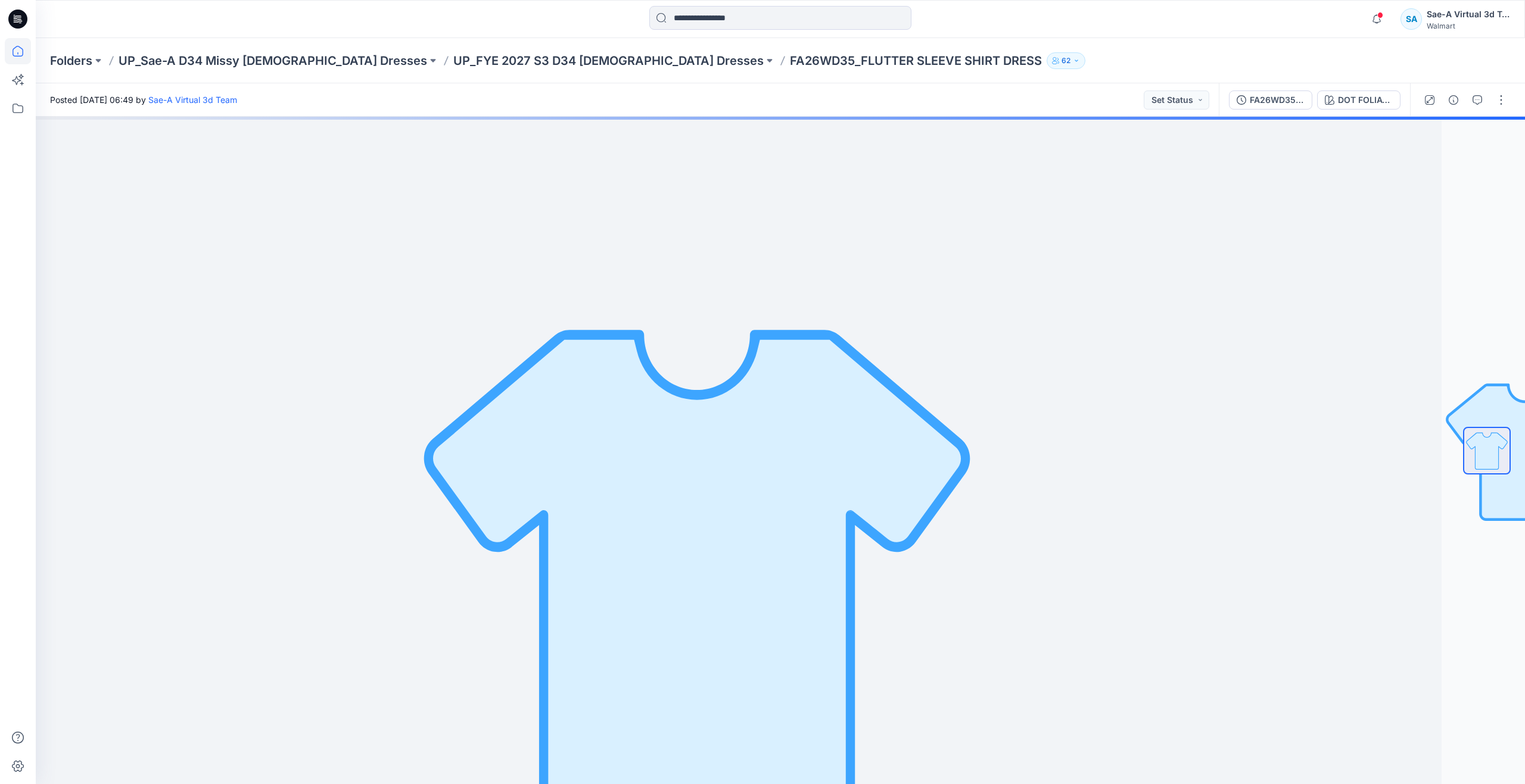
click at [19, 50] on icon at bounding box center [17, 50] width 26 height 26
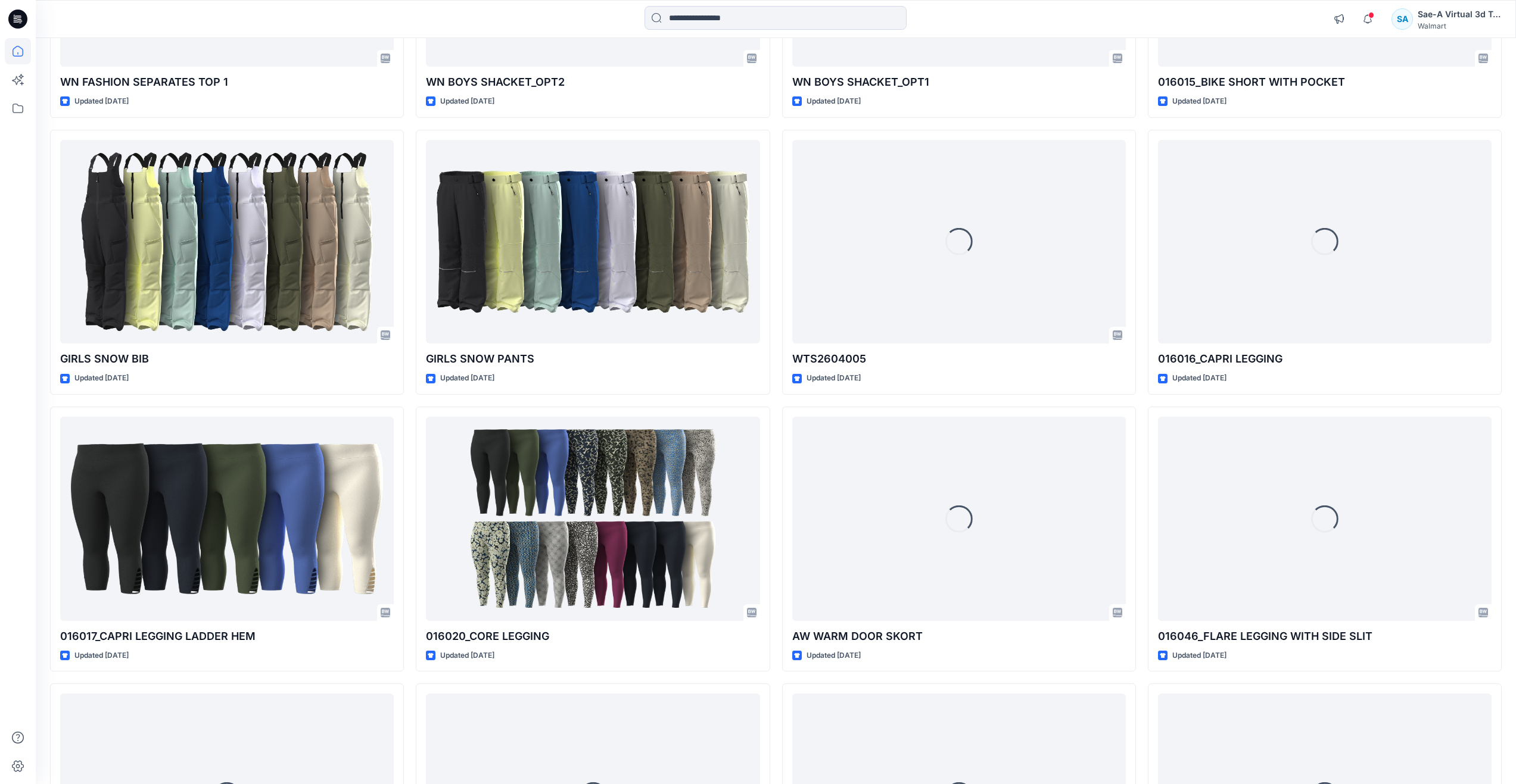
scroll to position [1549, 0]
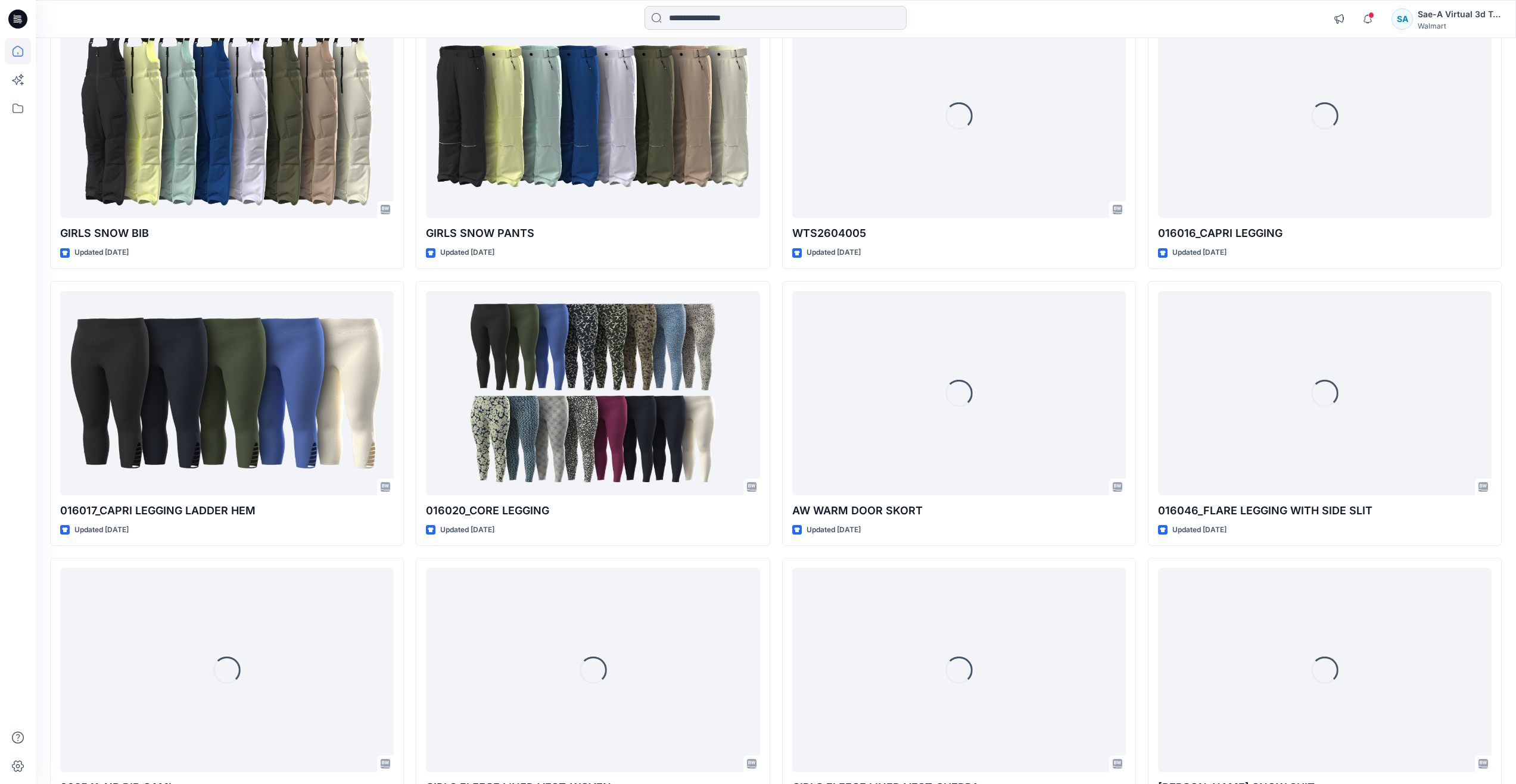
click at [779, 18] on input at bounding box center [775, 17] width 262 height 24
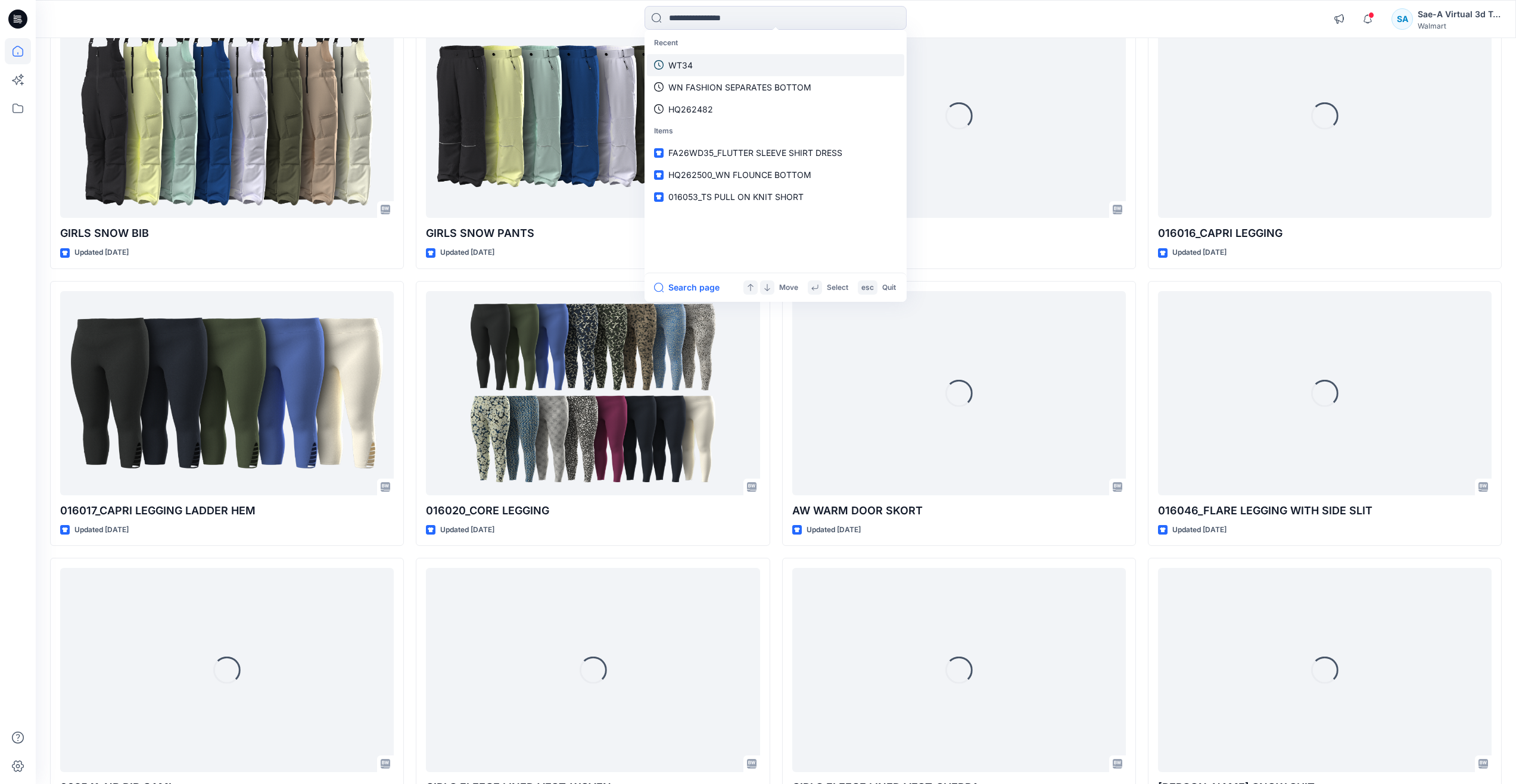
click at [697, 69] on link "WT34" at bounding box center [775, 65] width 257 height 22
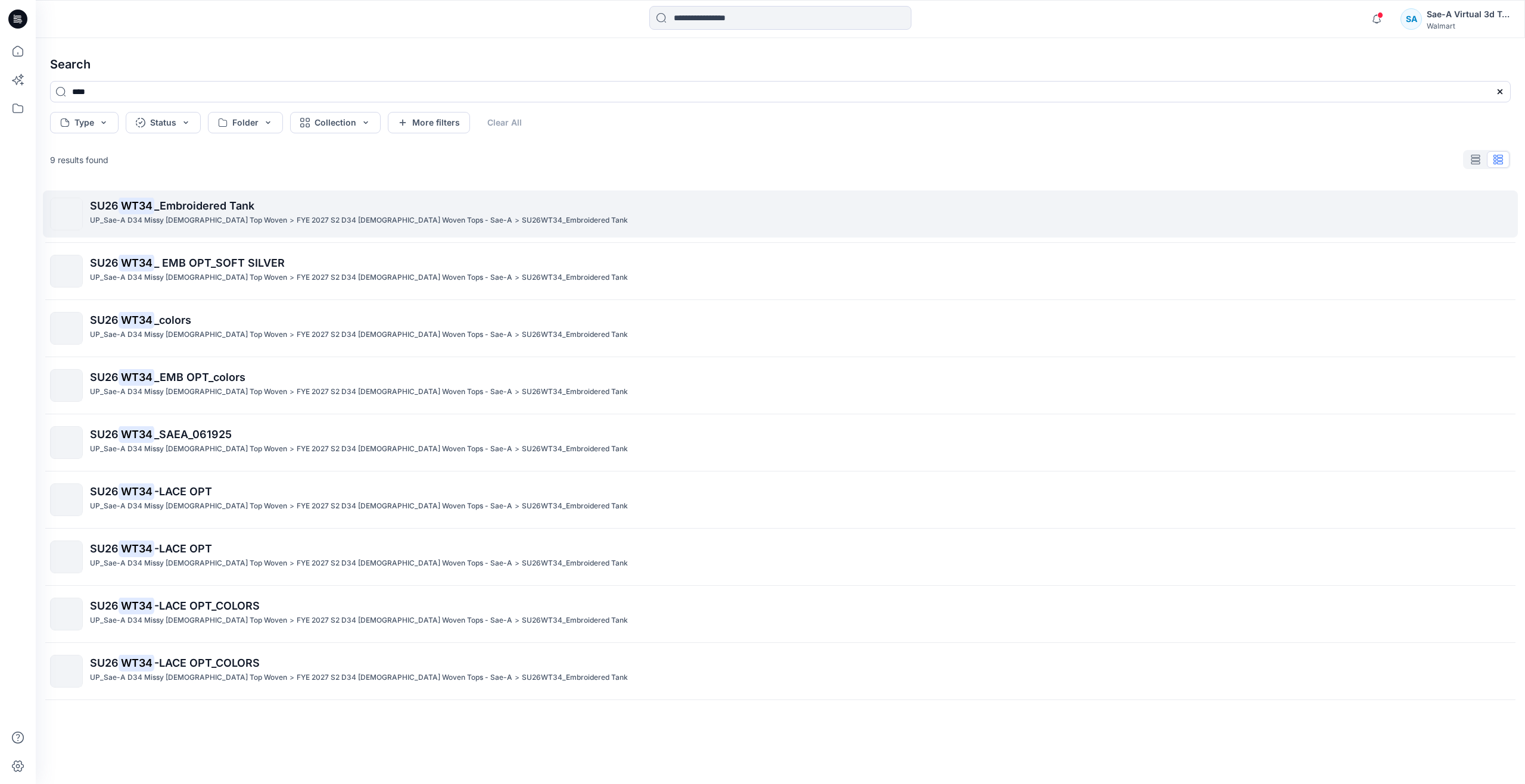
click at [303, 204] on p "SU26 WT34 _Embroidered Tank" at bounding box center [800, 206] width 1420 height 16
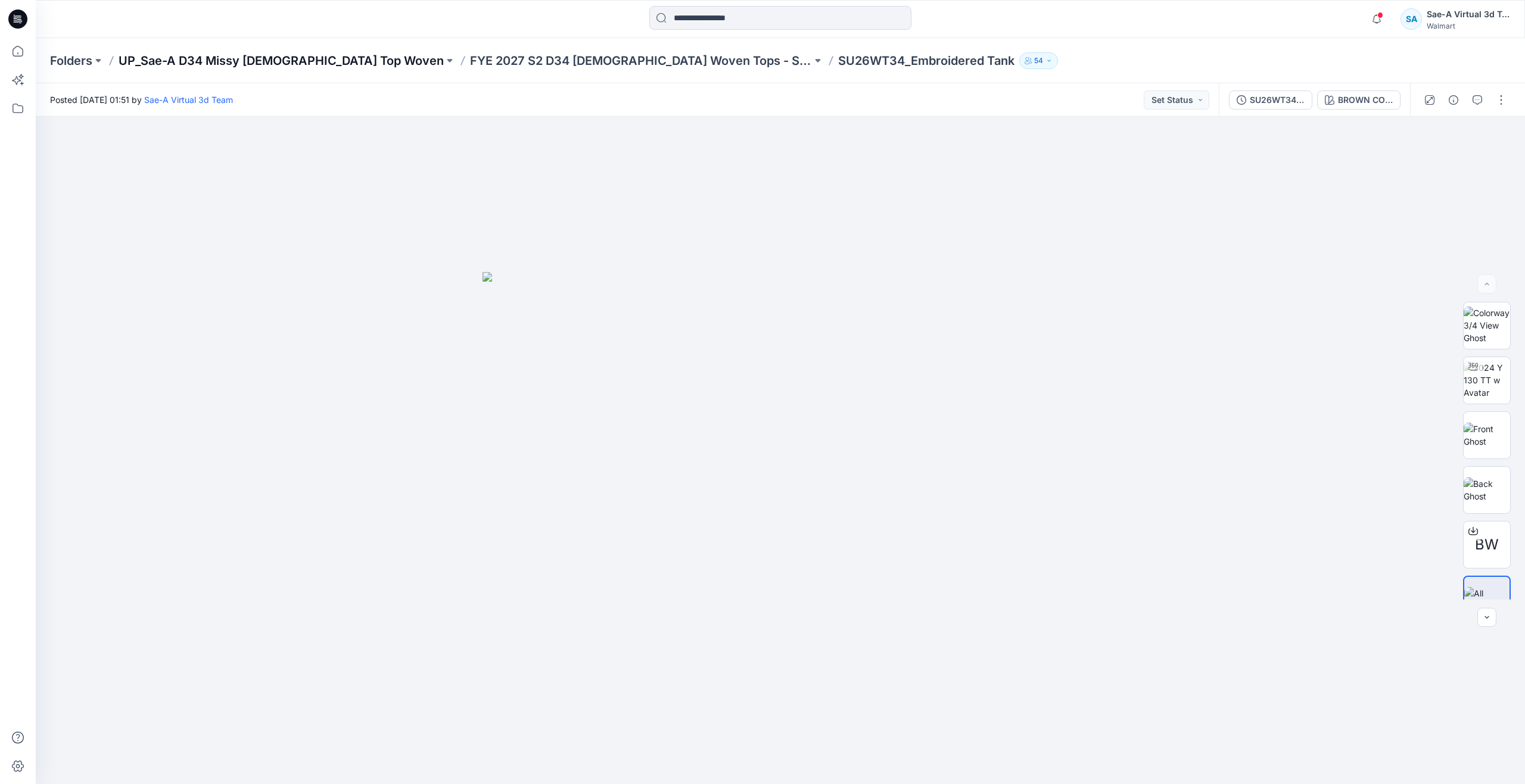
click at [284, 56] on p "UP_Sae-A D34 Missy [DEMOGRAPHIC_DATA] Top Woven" at bounding box center [281, 60] width 325 height 16
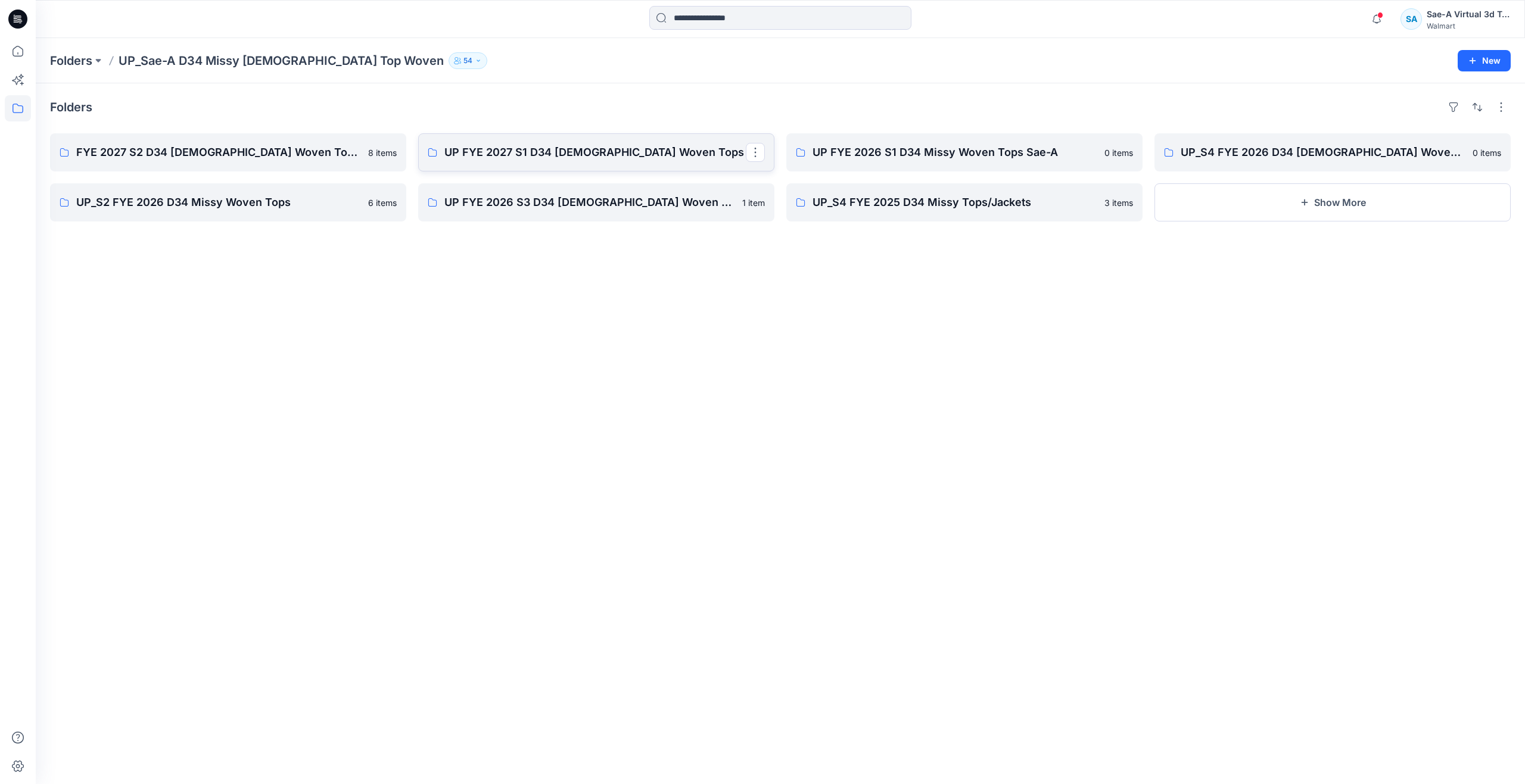
click at [637, 150] on p "UP FYE 2027 S1 D34 [DEMOGRAPHIC_DATA] Woven Tops" at bounding box center [595, 152] width 302 height 16
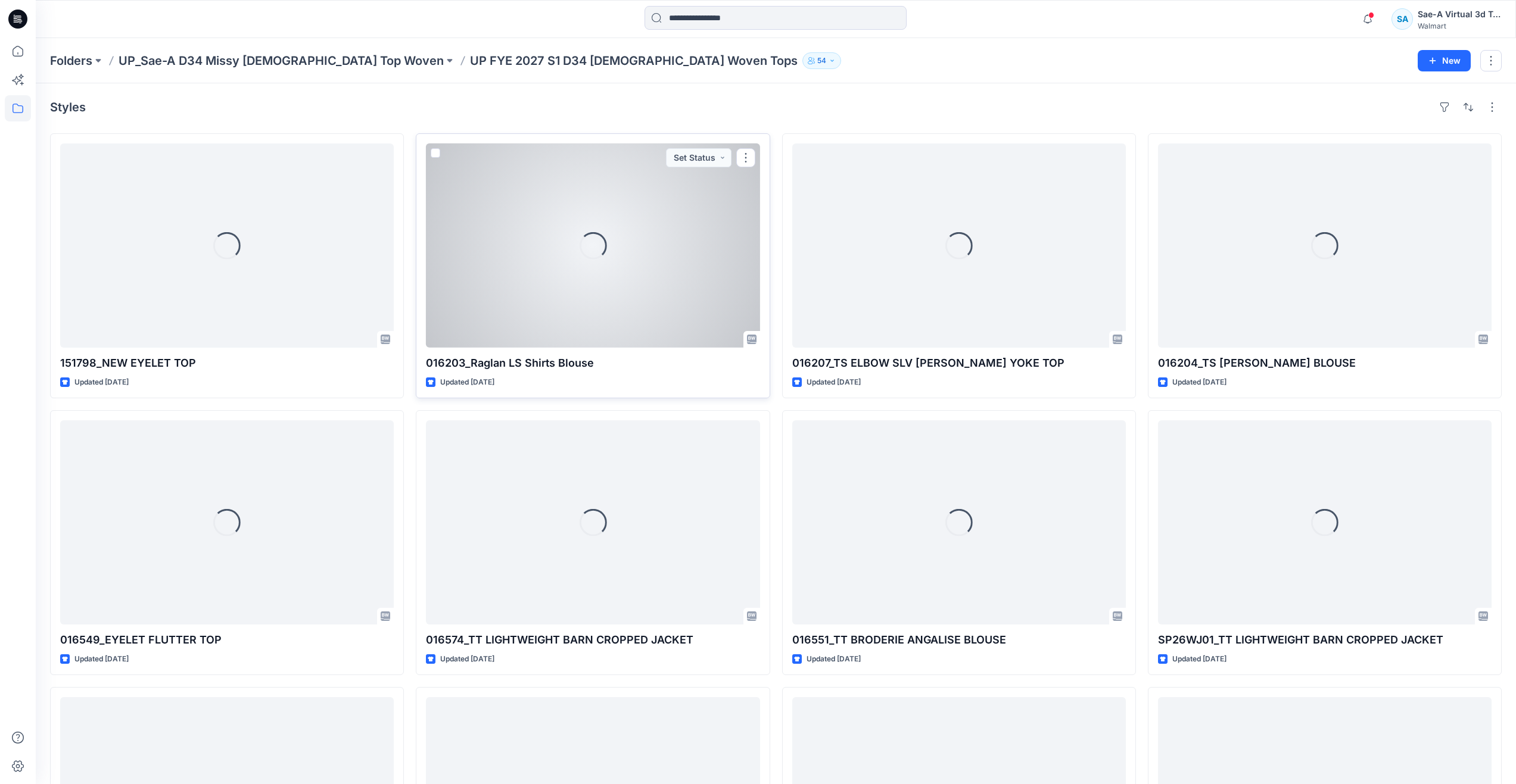
click at [543, 275] on div "Loading..." at bounding box center [593, 245] width 334 height 205
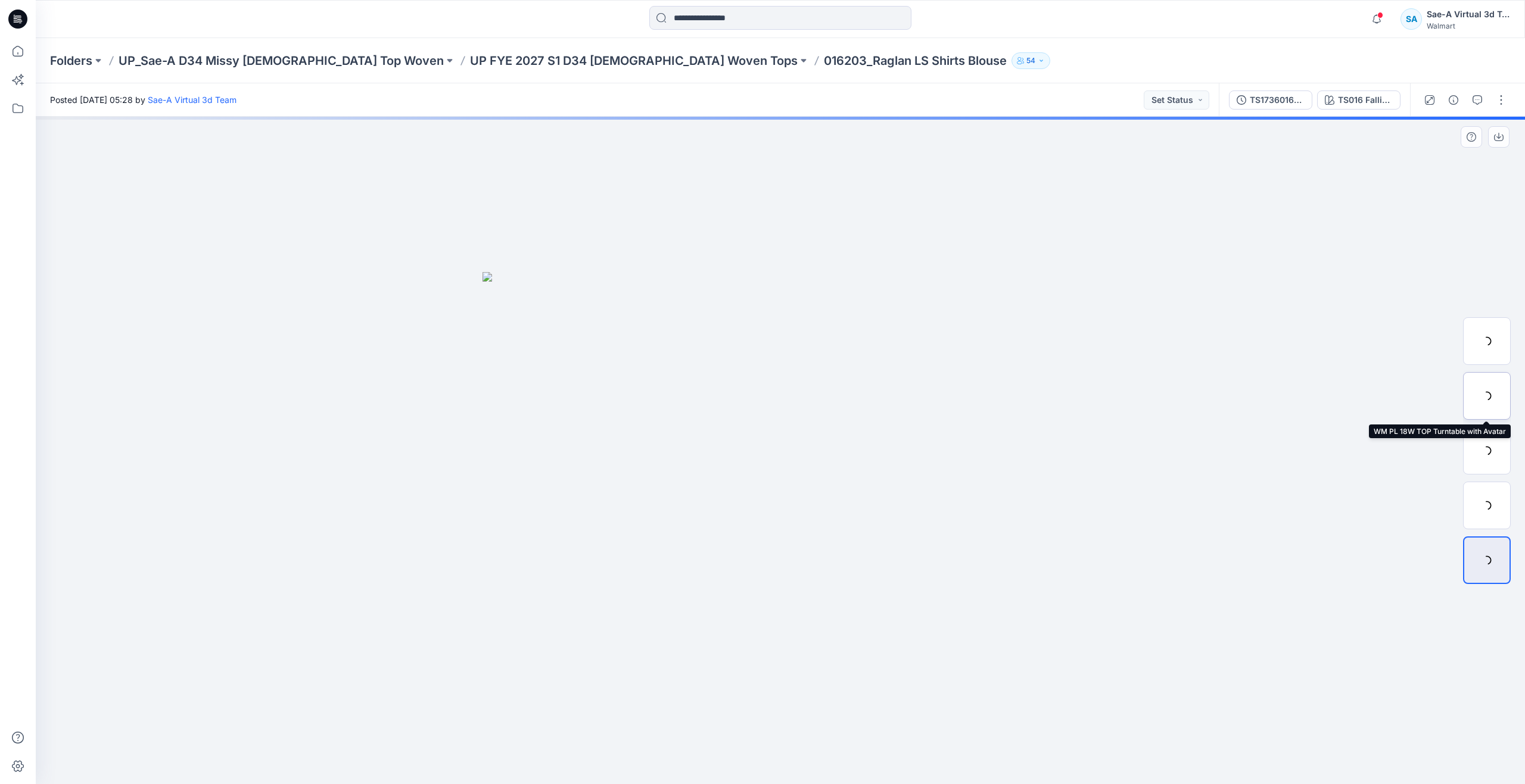
click at [1488, 404] on div at bounding box center [1487, 396] width 48 height 48
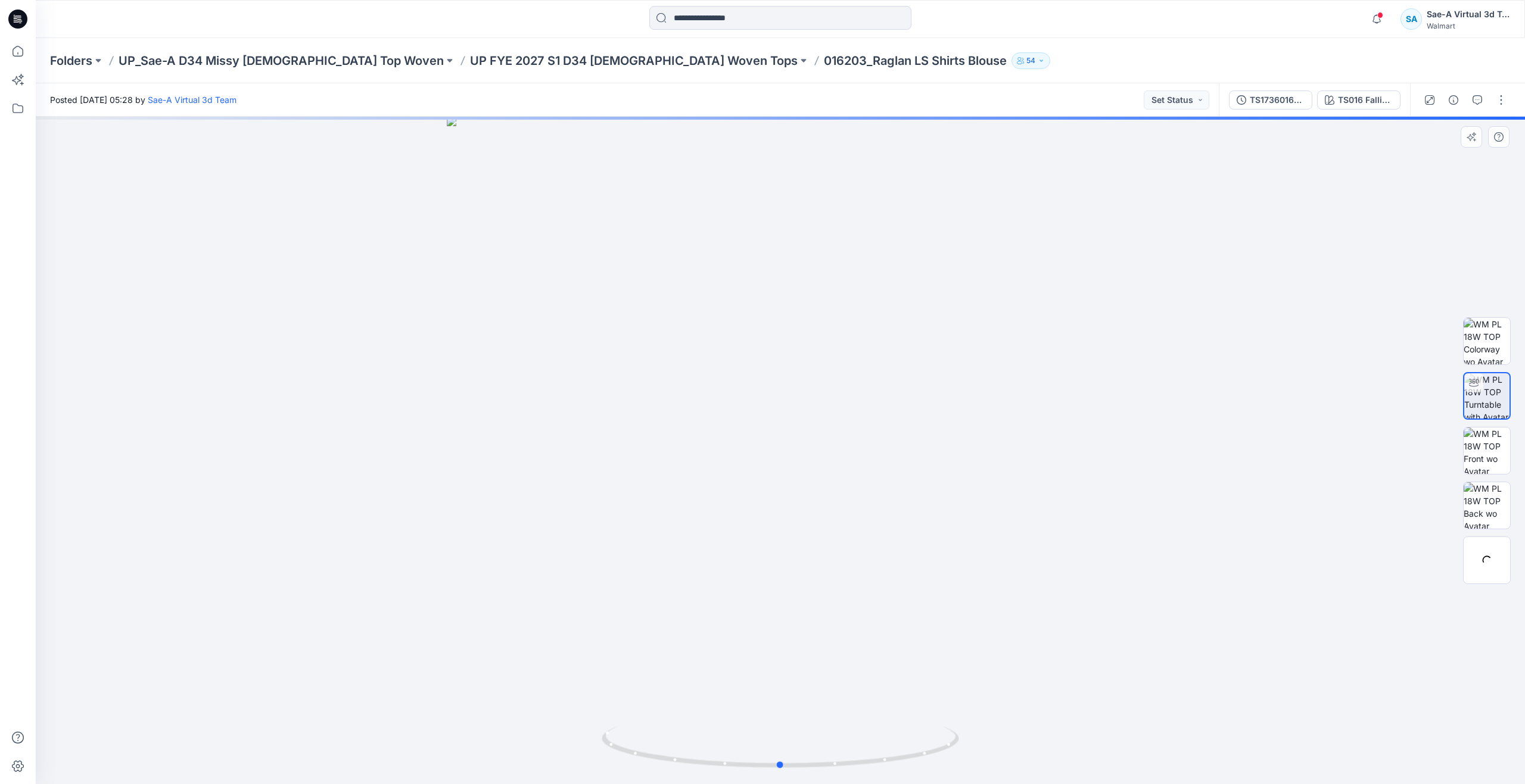
click at [888, 319] on div at bounding box center [780, 450] width 1490 height 668
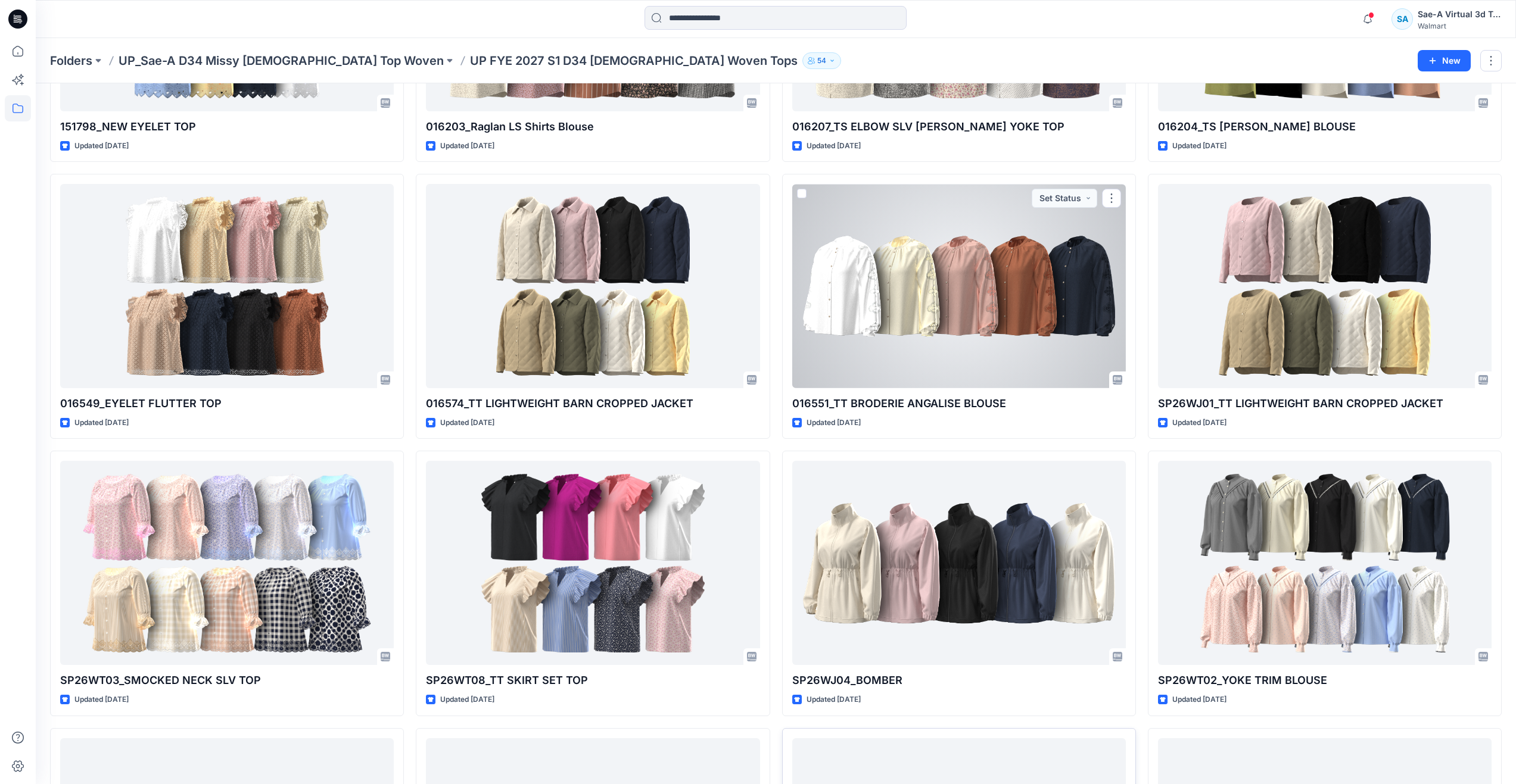
scroll to position [344, 0]
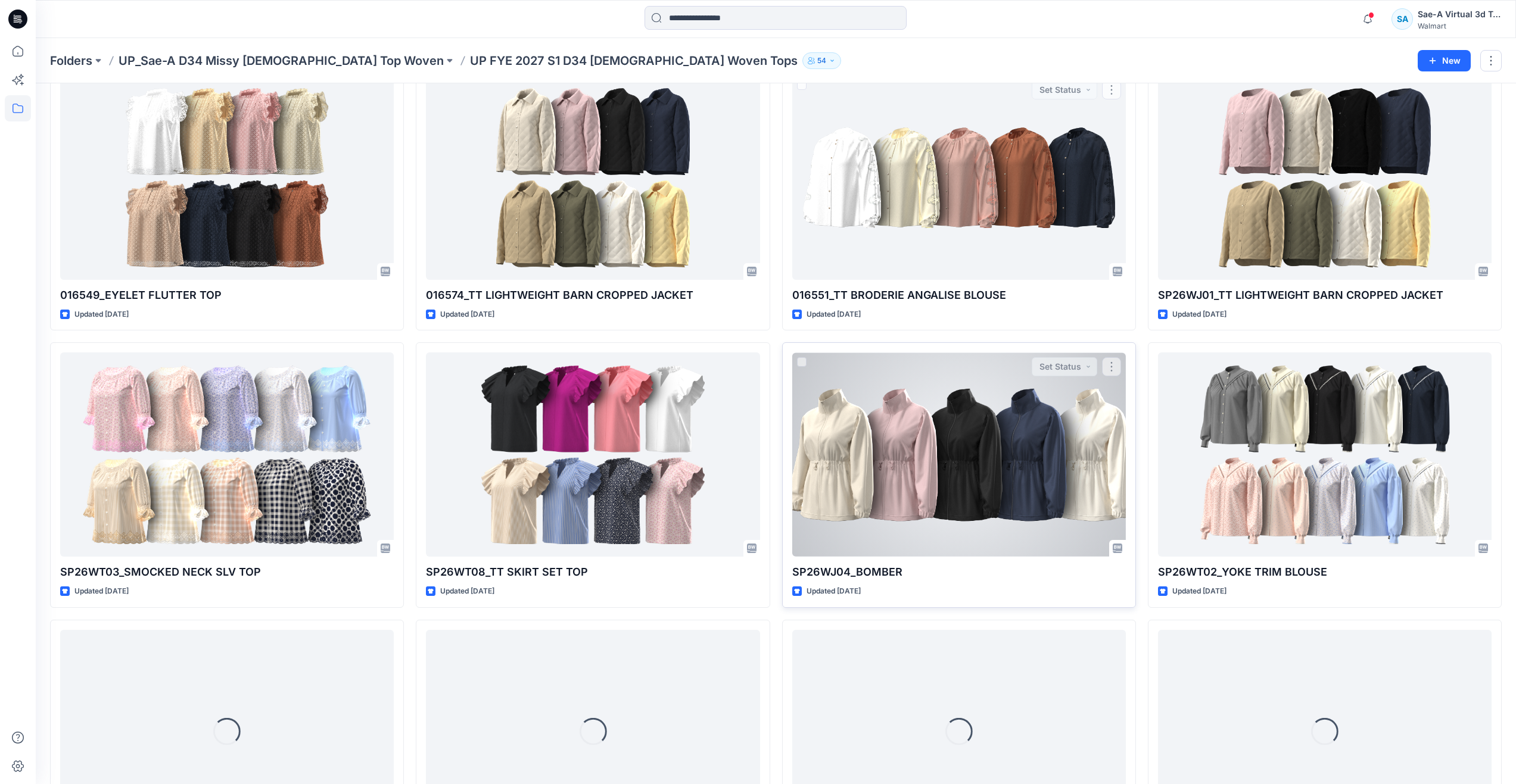
click at [994, 483] on div at bounding box center [959, 454] width 334 height 205
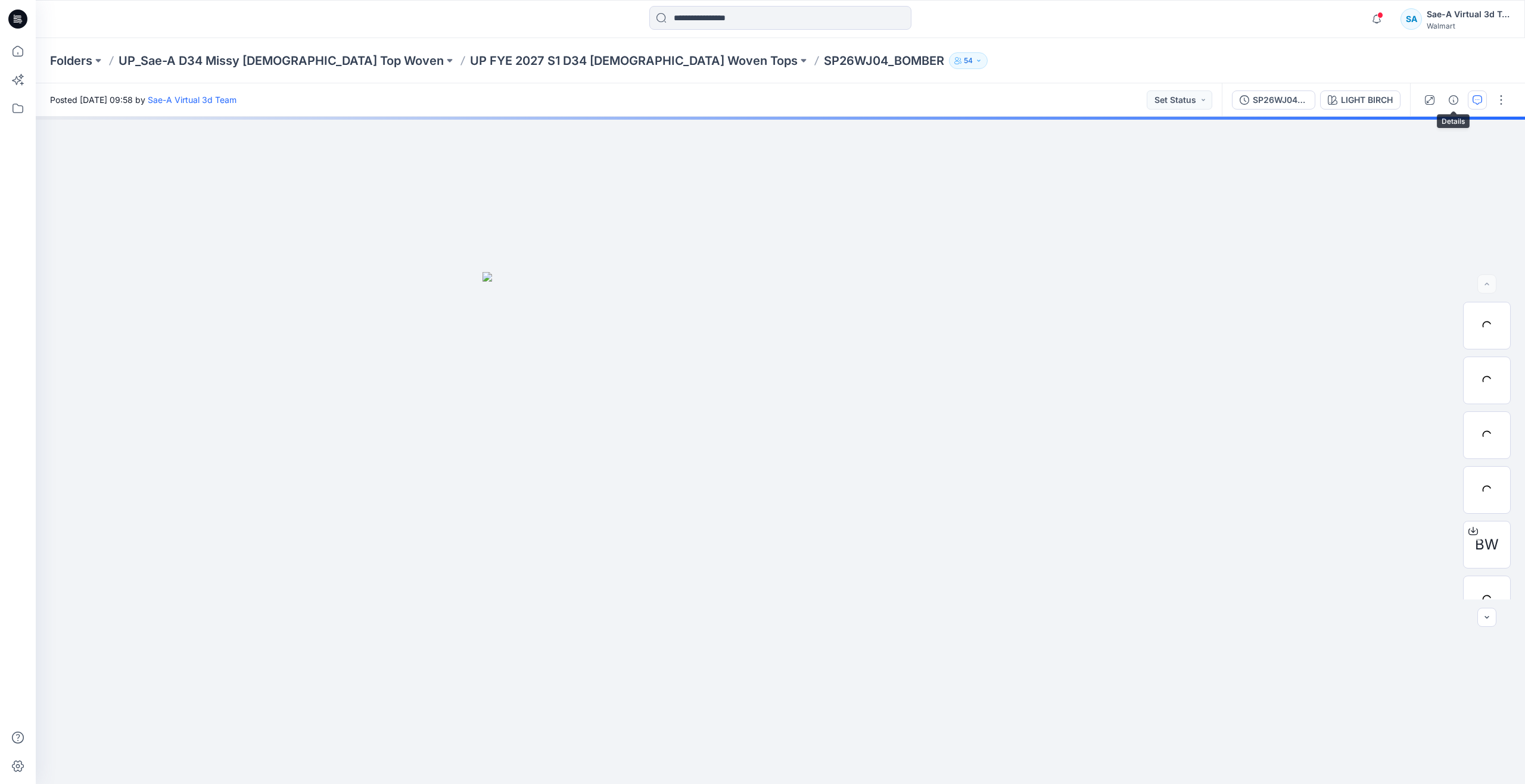
click at [1480, 100] on icon "button" at bounding box center [1477, 100] width 10 height 10
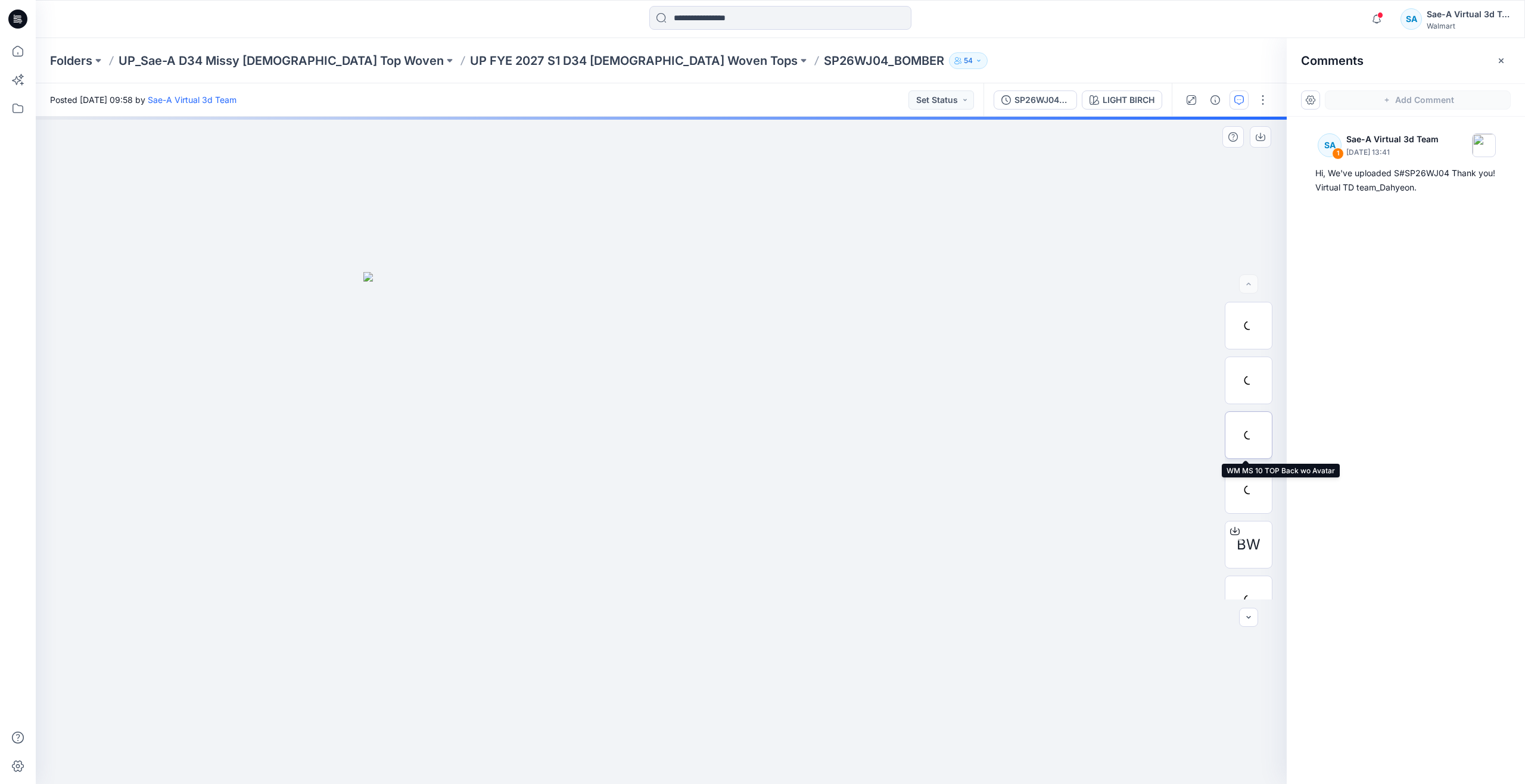
click at [1251, 434] on div at bounding box center [1248, 435] width 48 height 48
click at [1258, 378] on div at bounding box center [1248, 380] width 48 height 48
click at [1243, 488] on img at bounding box center [1249, 490] width 47 height 47
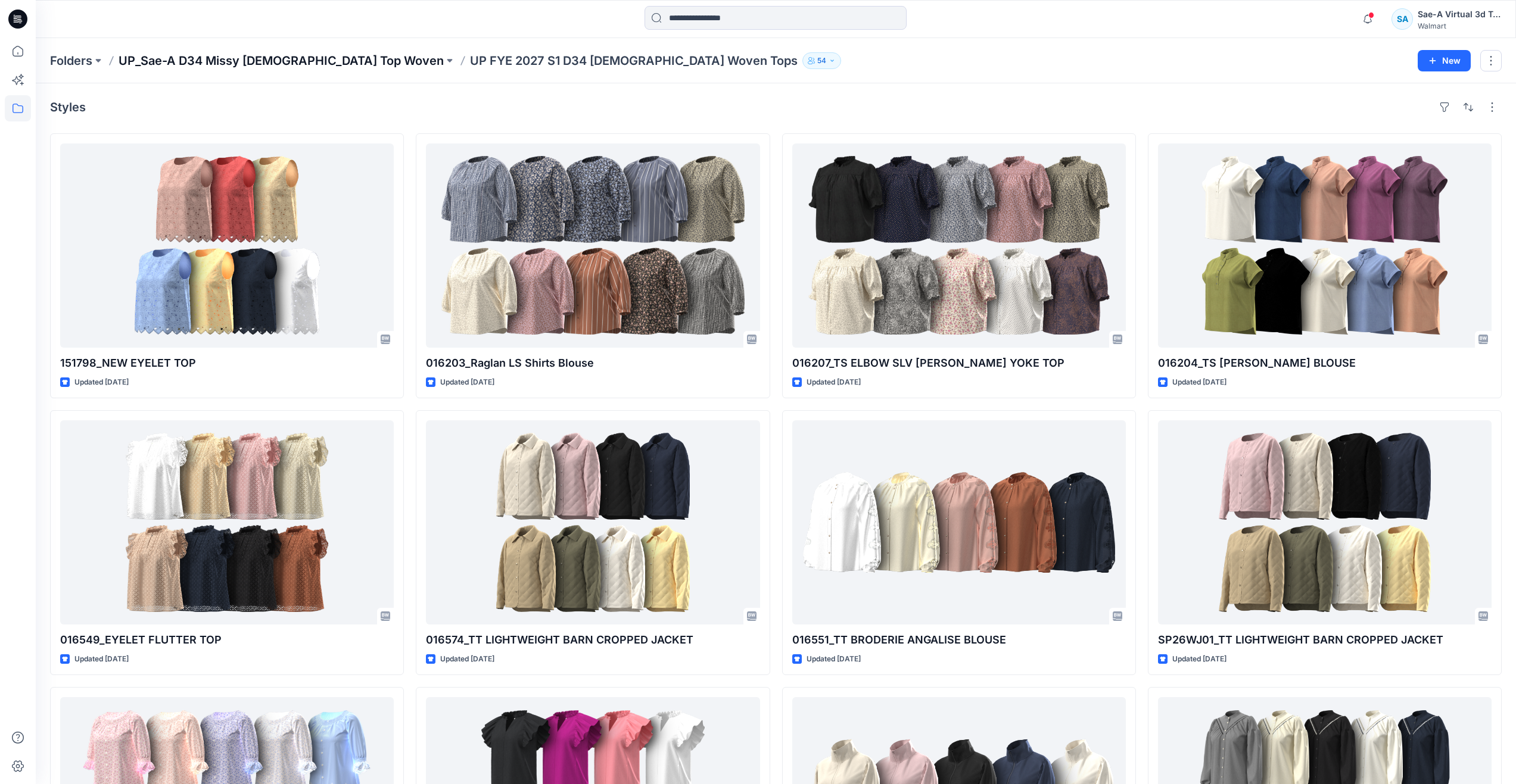
click at [311, 61] on p "UP_Sae-A D34 Missy [DEMOGRAPHIC_DATA] Top Woven" at bounding box center [280, 60] width 325 height 16
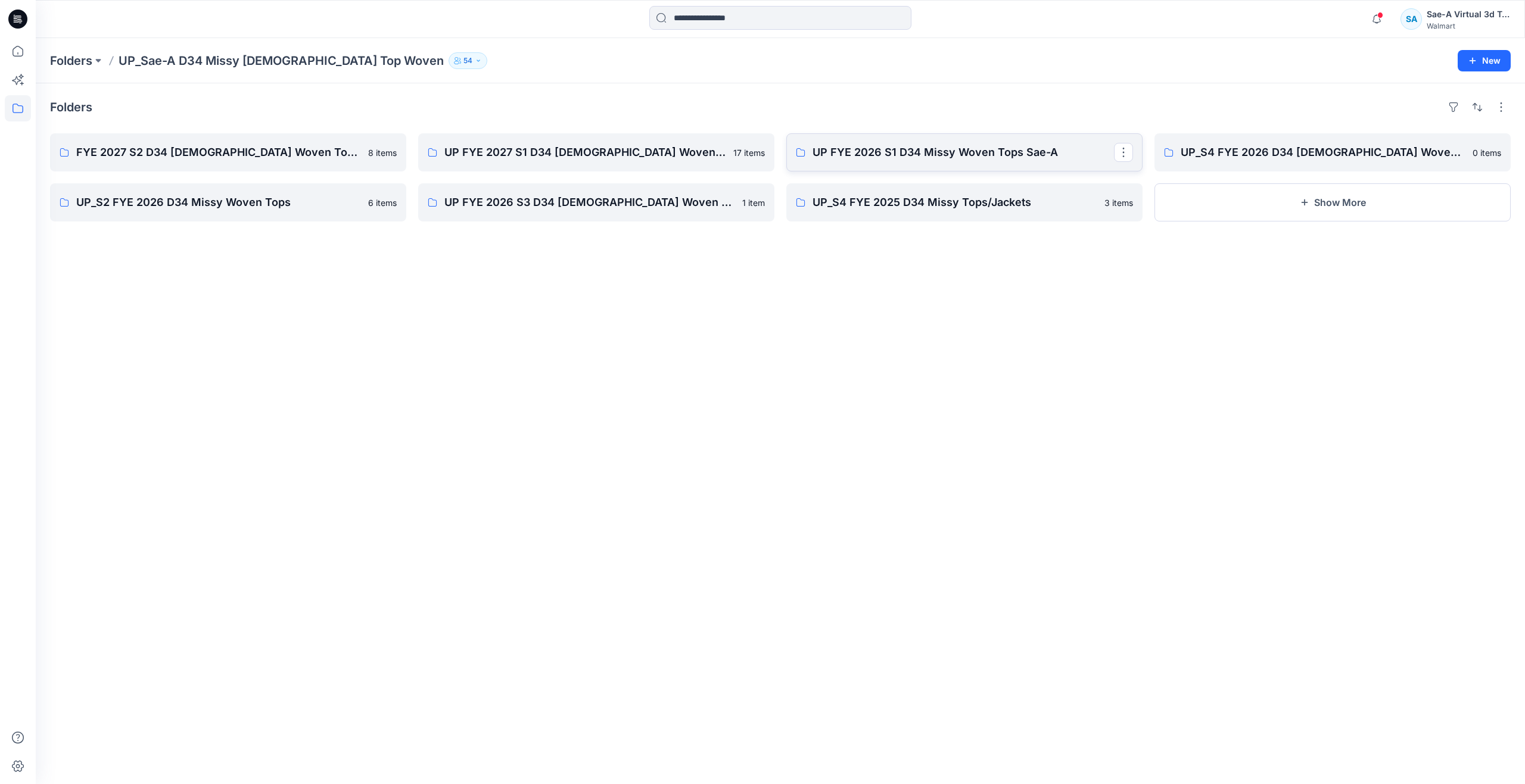
click at [922, 159] on p "UP FYE 2026 S1 D34 Missy Woven Tops Sae-A" at bounding box center [963, 152] width 302 height 16
click at [219, 205] on p "UP_S2 FYE 2026 D34 Missy Woven Tops" at bounding box center [227, 202] width 302 height 16
click at [257, 154] on p "FYE 2027 S2 D34 [DEMOGRAPHIC_DATA] Woven Tops - Sae-A" at bounding box center [227, 152] width 302 height 16
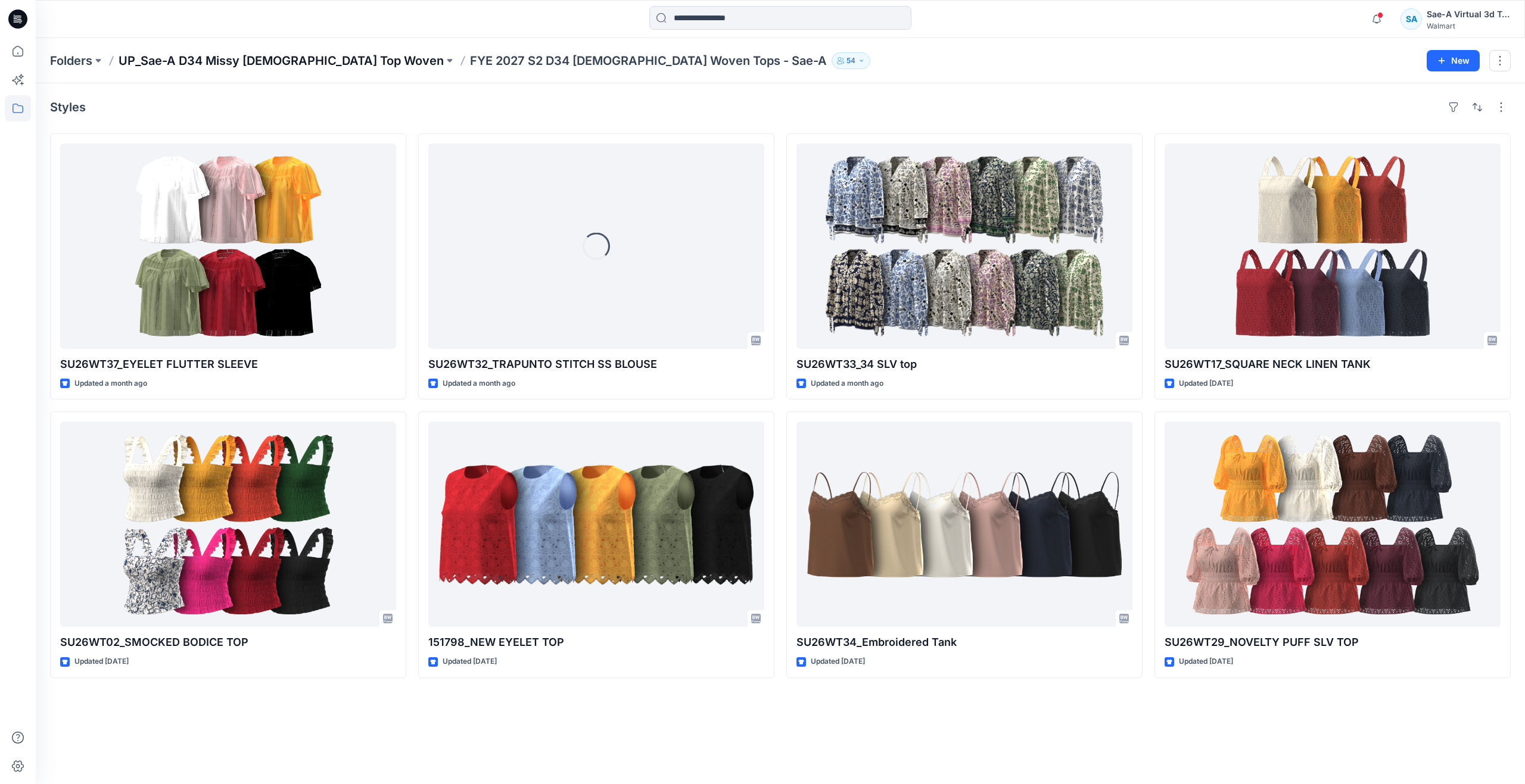
click at [305, 54] on p "UP_Sae-A D34 Missy [DEMOGRAPHIC_DATA] Top Woven" at bounding box center [281, 60] width 325 height 16
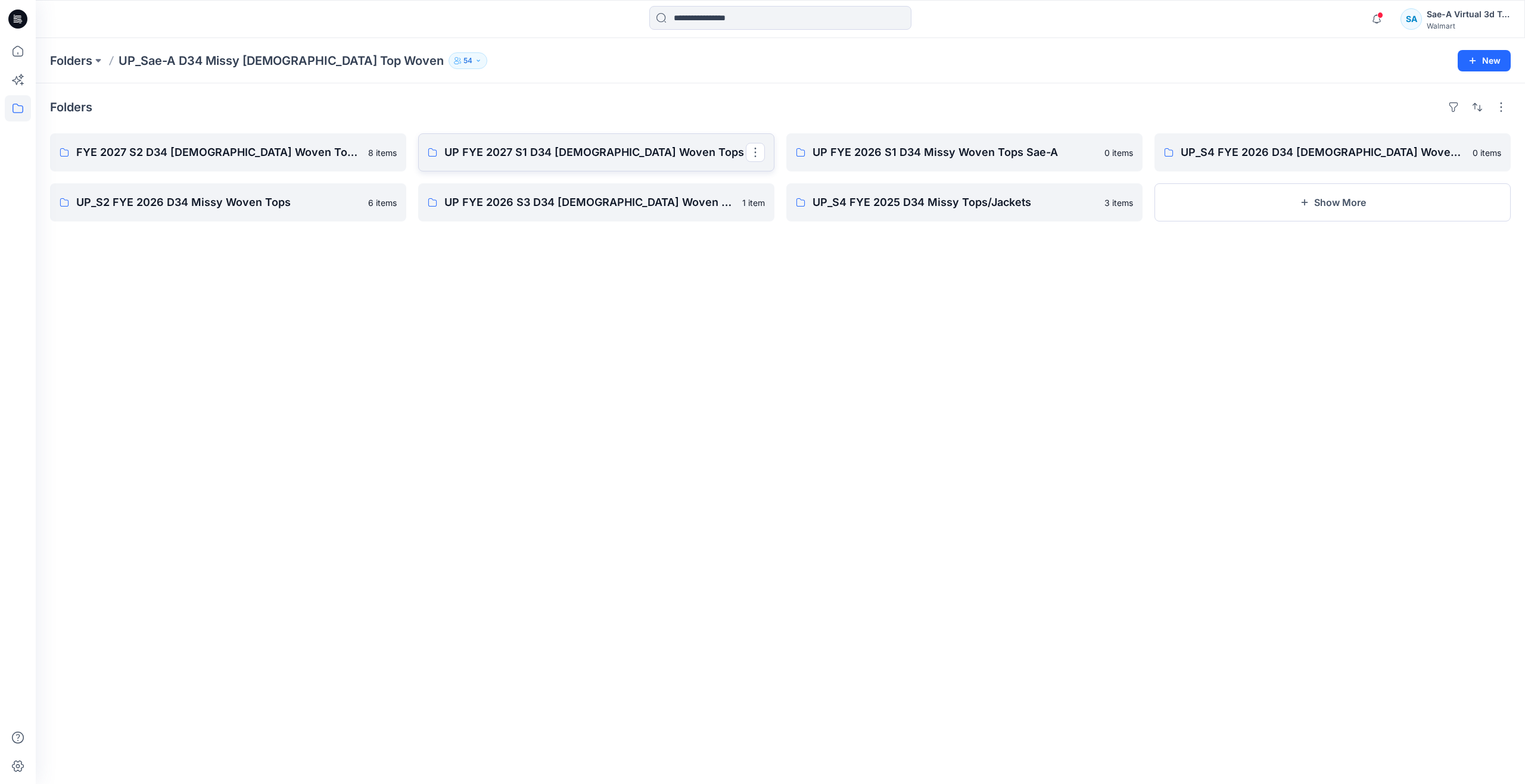
click at [486, 153] on p "UP FYE 2027 S1 D34 [DEMOGRAPHIC_DATA] Woven Tops" at bounding box center [595, 152] width 302 height 16
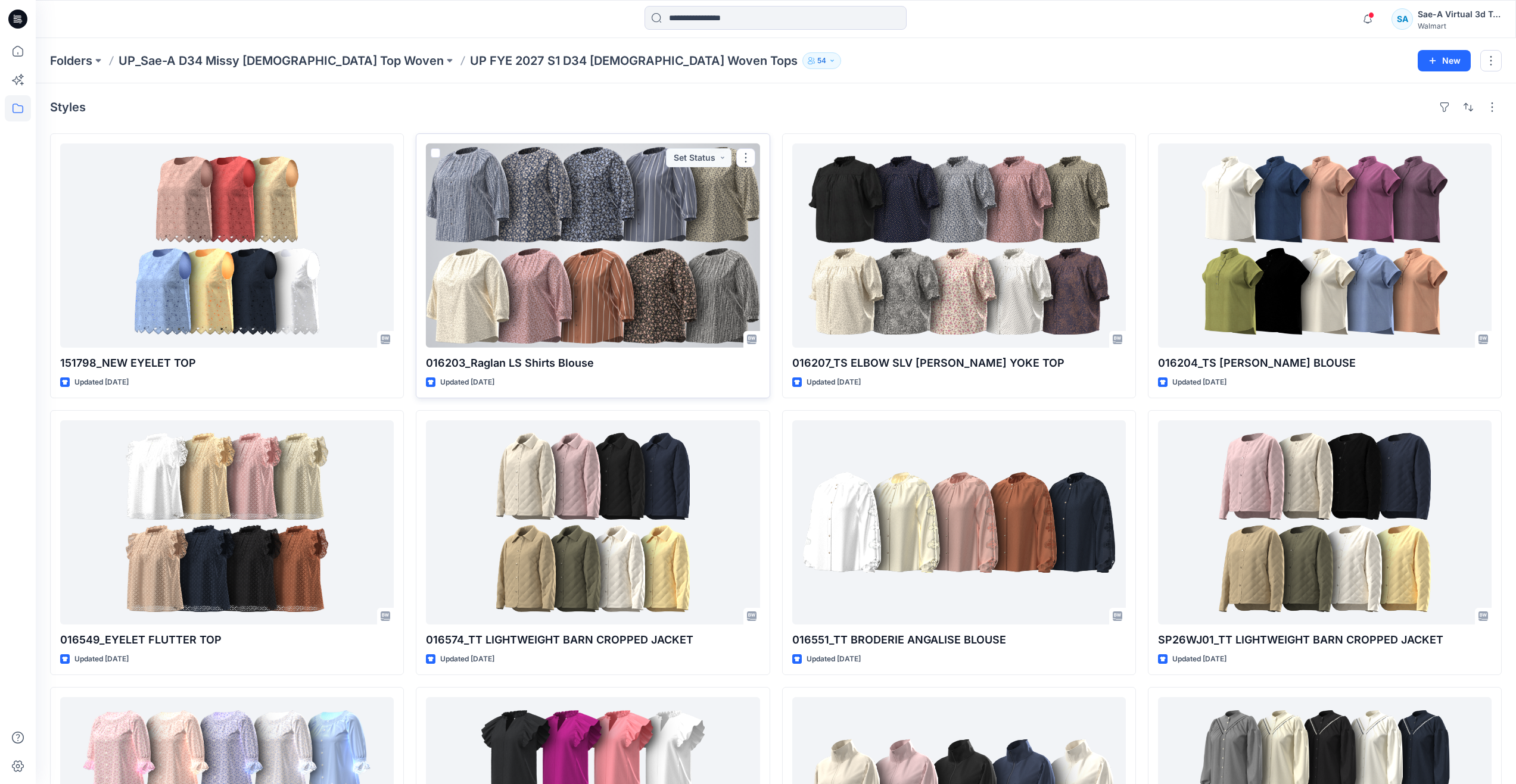
click at [507, 256] on div at bounding box center [593, 245] width 334 height 205
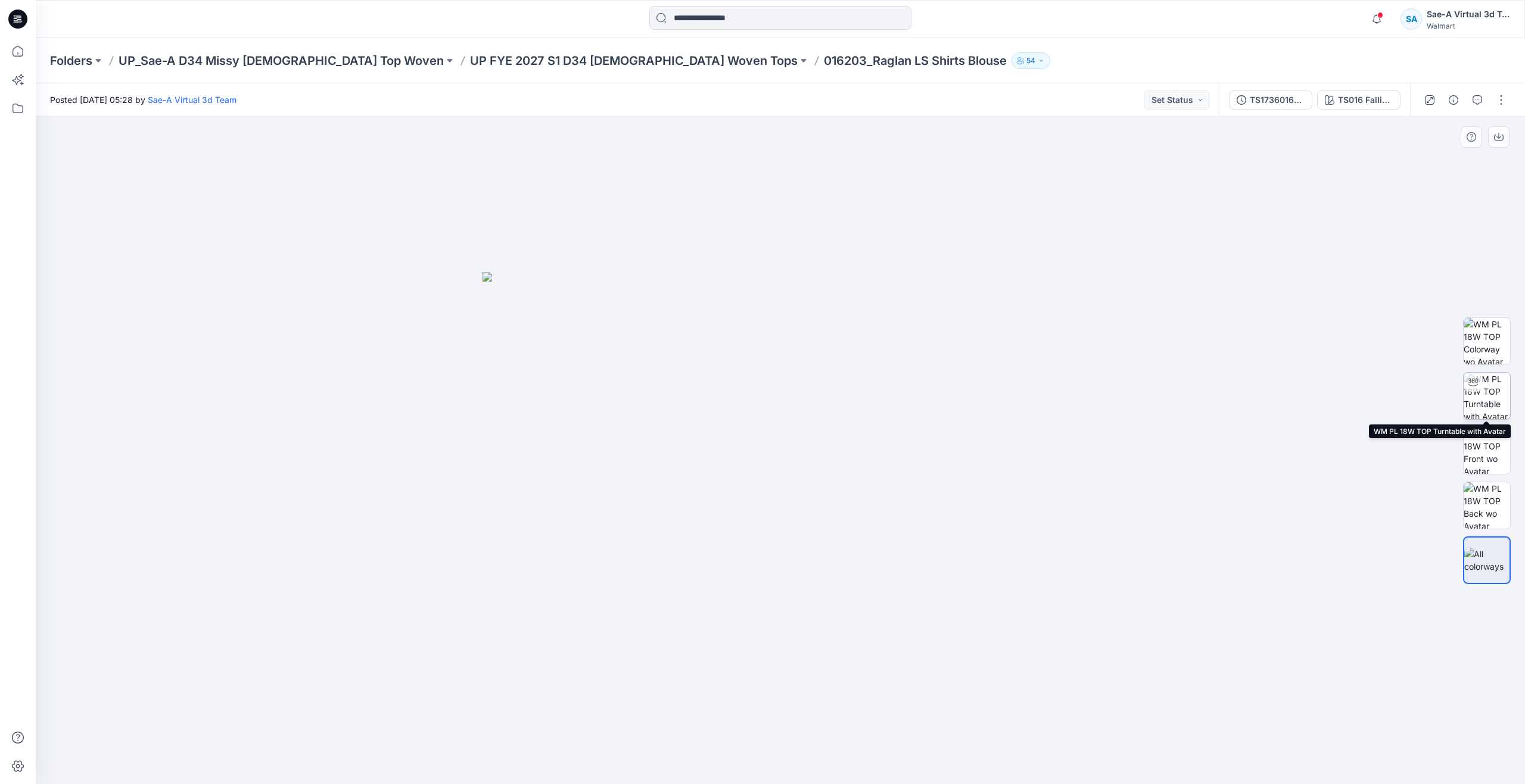
click at [1482, 396] on img at bounding box center [1487, 396] width 47 height 47
drag, startPoint x: 998, startPoint y: 372, endPoint x: 1001, endPoint y: 470, distance: 98.0
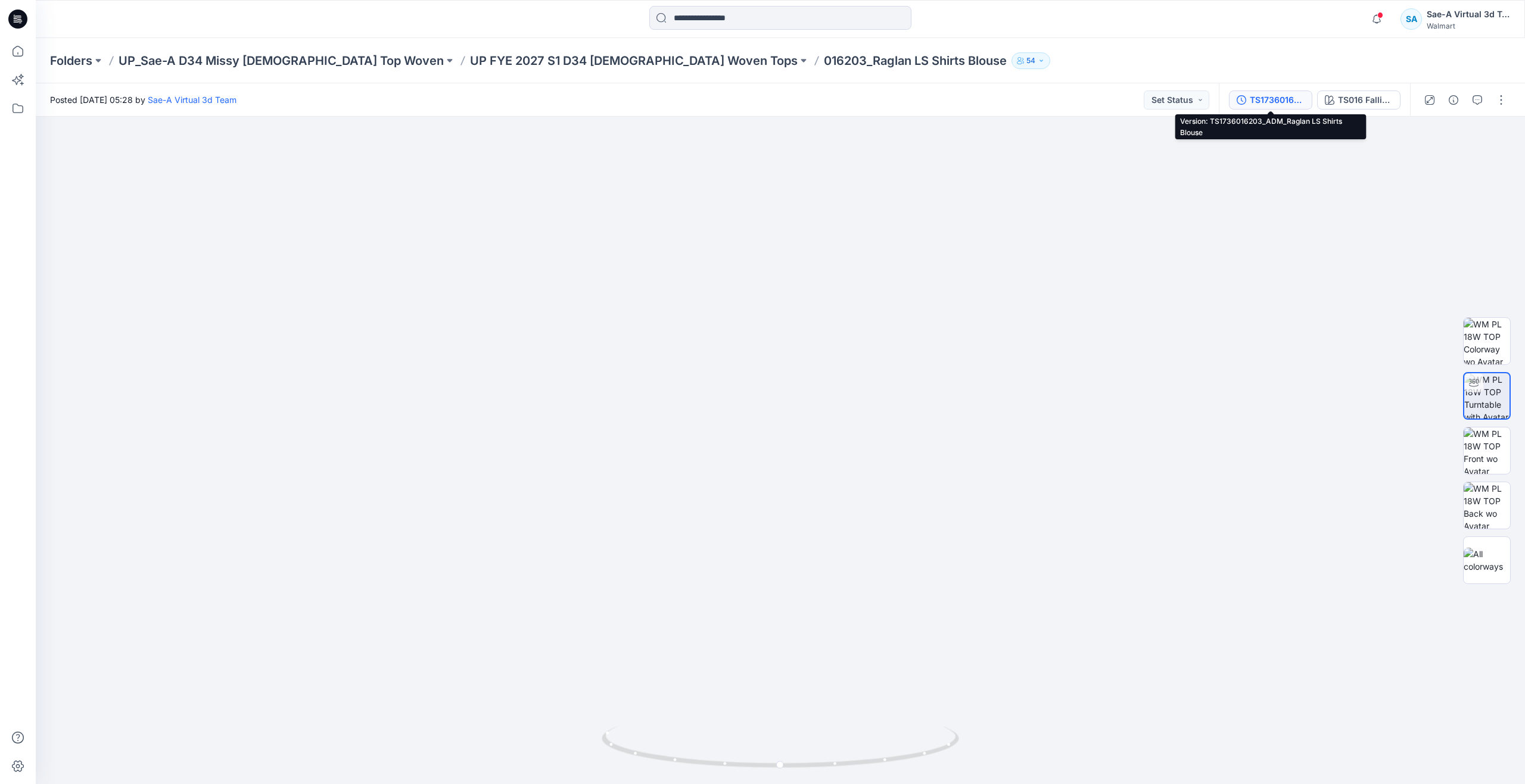
click at [1281, 91] on button "TS1736016203_ADM_Raglan LS Shirts Blouse" at bounding box center [1271, 100] width 83 height 19
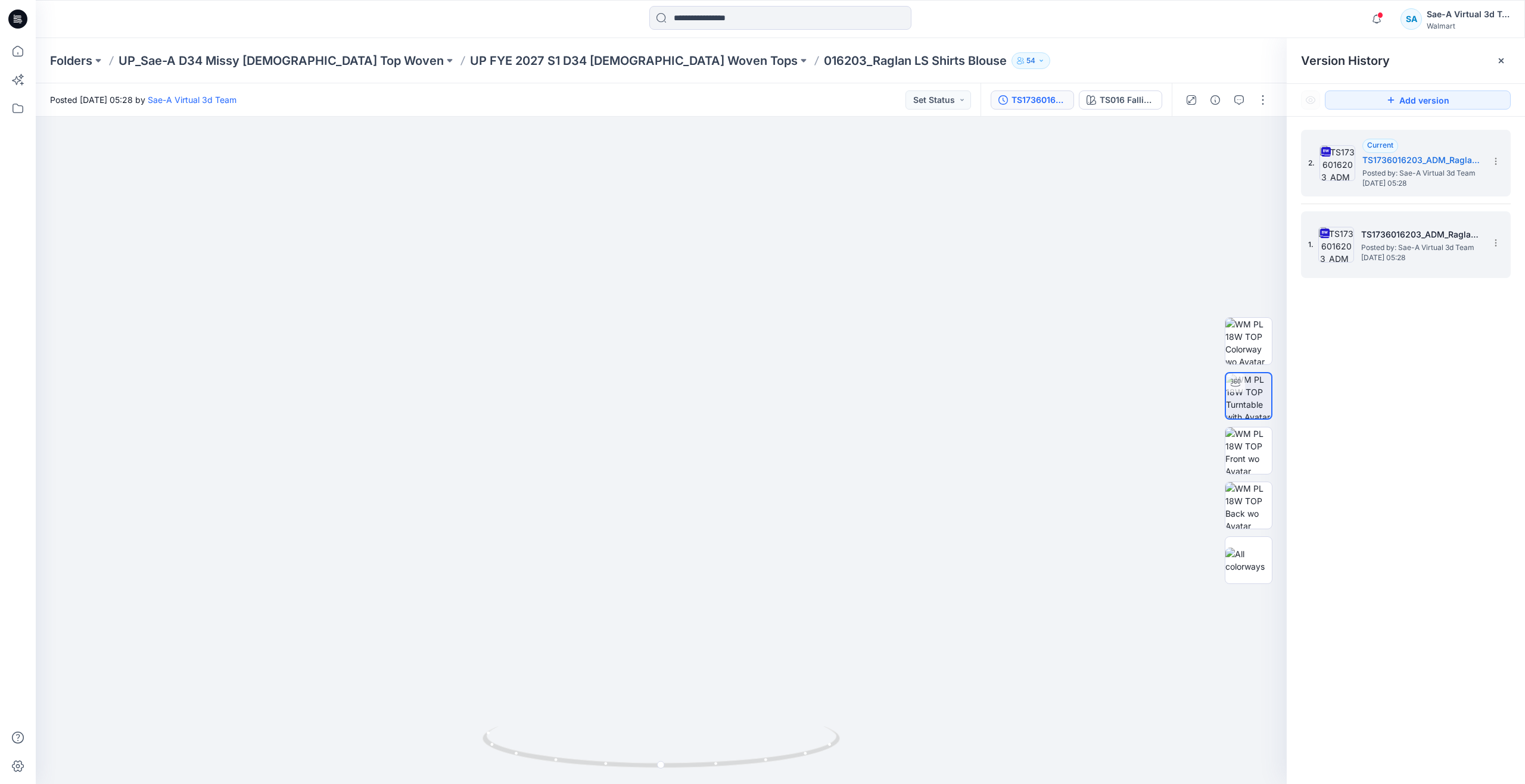
click at [1395, 245] on span "Posted by: Sae-A Virtual 3d Team" at bounding box center [1421, 247] width 119 height 12
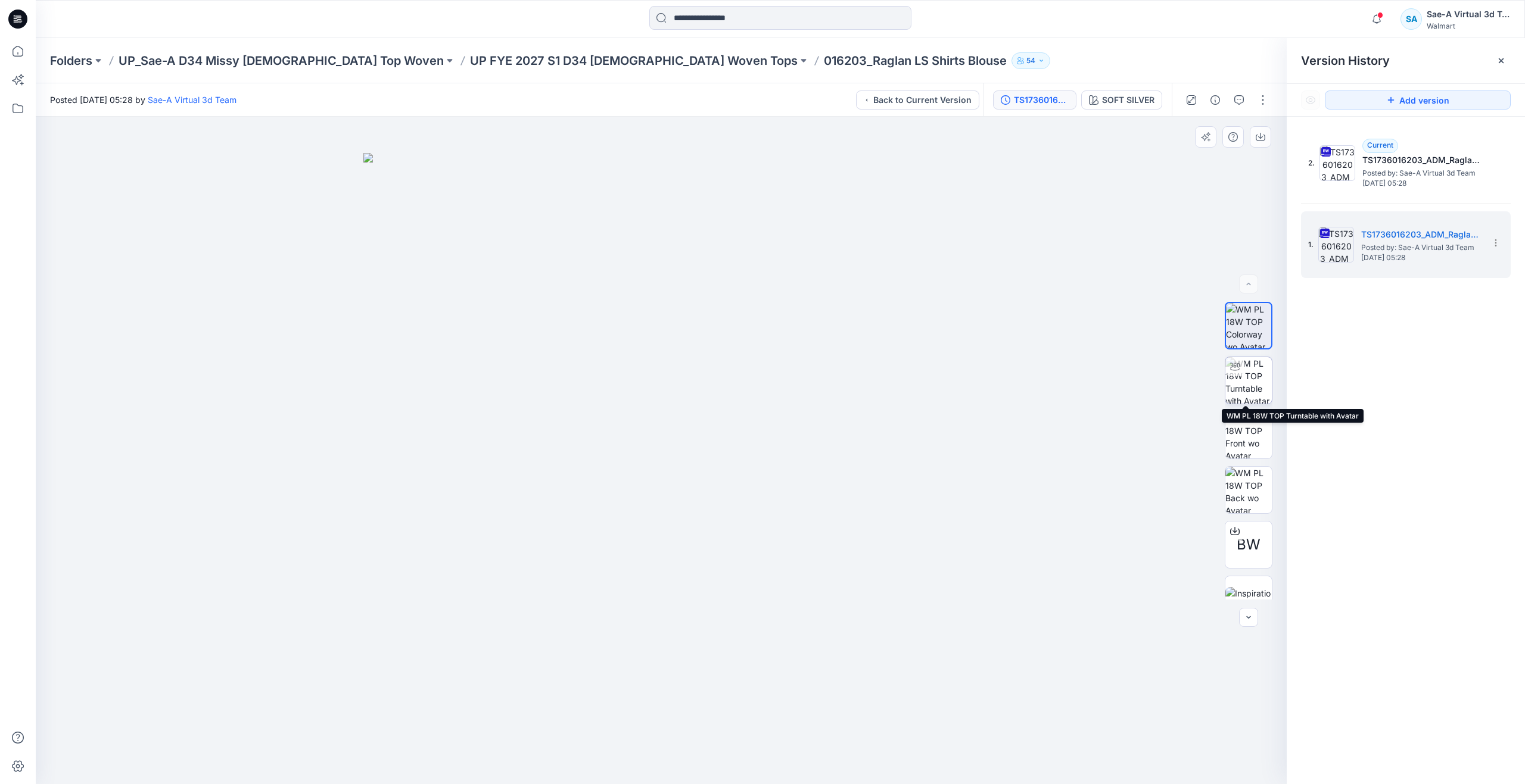
click at [1252, 392] on img at bounding box center [1249, 380] width 47 height 47
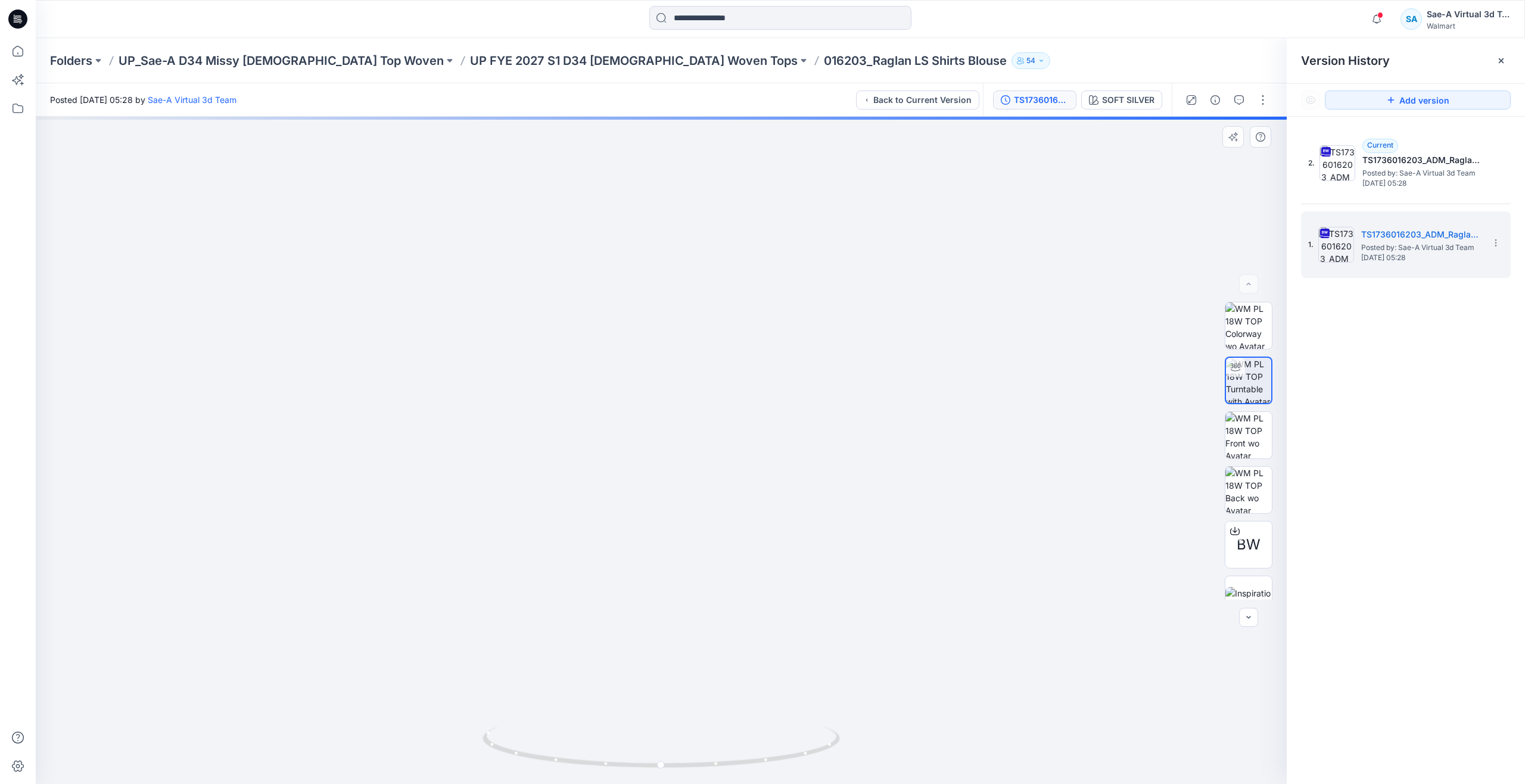
drag, startPoint x: 892, startPoint y: 410, endPoint x: 907, endPoint y: 544, distance: 134.8
drag, startPoint x: 663, startPoint y: 766, endPoint x: 405, endPoint y: 698, distance: 266.8
click at [405, 698] on div at bounding box center [661, 450] width 1251 height 668
